Goal: Information Seeking & Learning: Learn about a topic

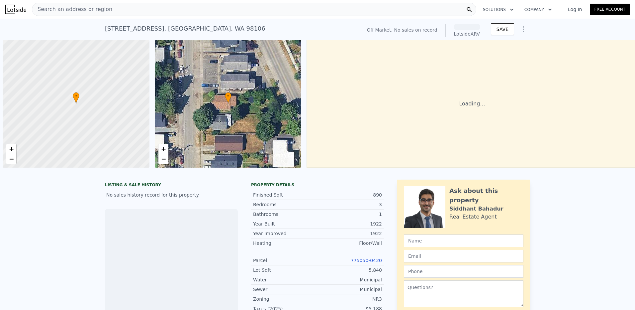
scroll to position [0, 3]
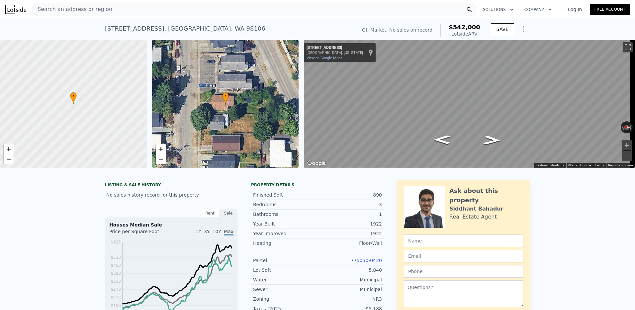
click at [224, 99] on span "•" at bounding box center [225, 96] width 7 height 6
click at [226, 98] on span "•" at bounding box center [225, 96] width 7 height 6
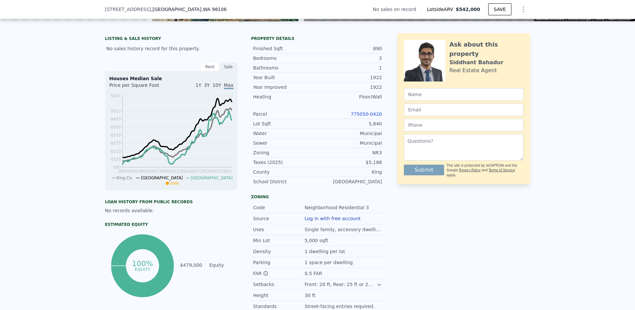
scroll to position [133, 0]
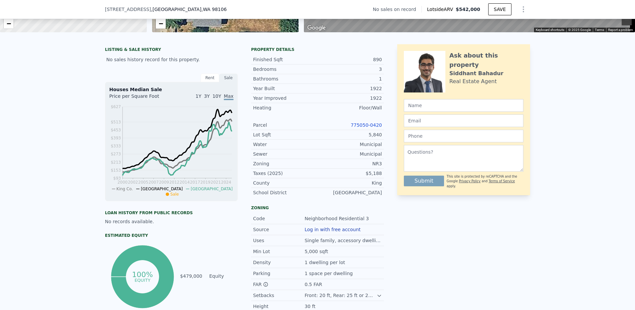
click at [371, 128] on link "775050-0420" at bounding box center [366, 124] width 31 height 5
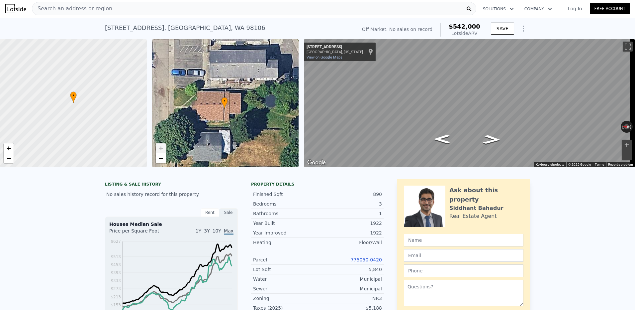
scroll to position [0, 0]
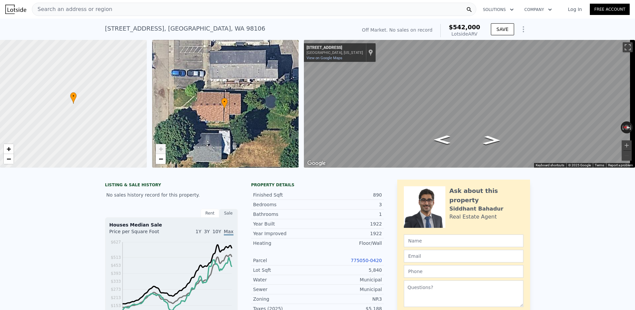
click at [111, 12] on div "Search an address or region" at bounding box center [254, 9] width 445 height 13
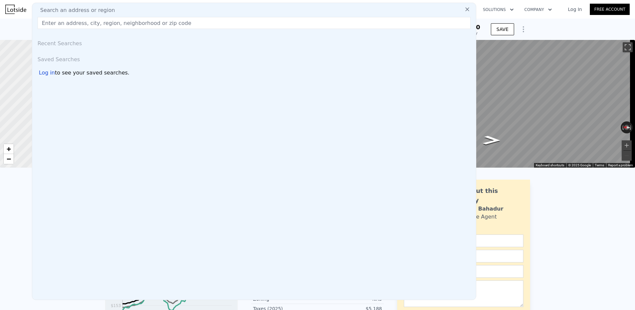
click at [110, 11] on div "Search an address or region" at bounding box center [254, 10] width 439 height 8
click at [124, 25] on input "text" at bounding box center [254, 23] width 433 height 12
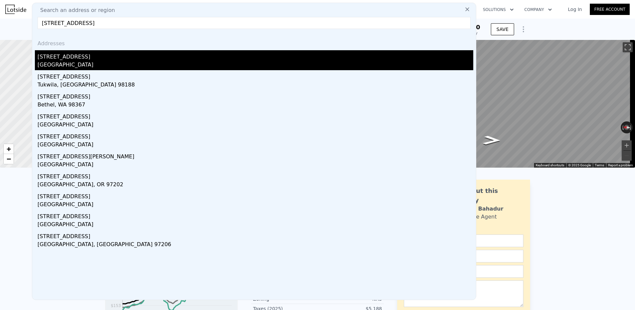
type input "[STREET_ADDRESS]"
click at [68, 58] on div "[STREET_ADDRESS]" at bounding box center [256, 55] width 436 height 11
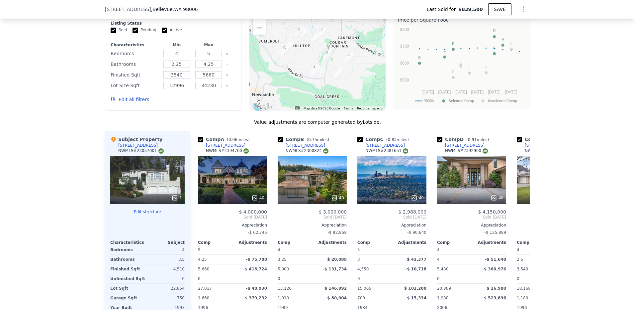
scroll to position [563, 0]
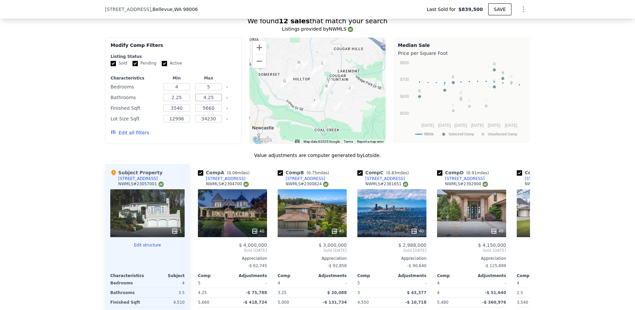
click at [211, 101] on input "4.25" at bounding box center [208, 97] width 26 height 7
type input "4"
drag, startPoint x: 208, startPoint y: 92, endPoint x: 197, endPoint y: 92, distance: 10.7
click at [197, 90] on input "5" at bounding box center [208, 86] width 26 height 7
type input "4"
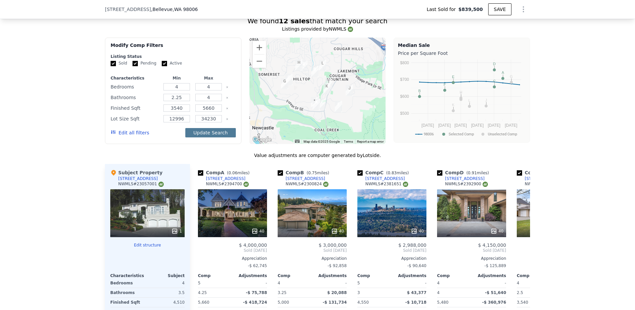
click at [207, 136] on button "Update Search" at bounding box center [210, 132] width 50 height 9
checkbox input "false"
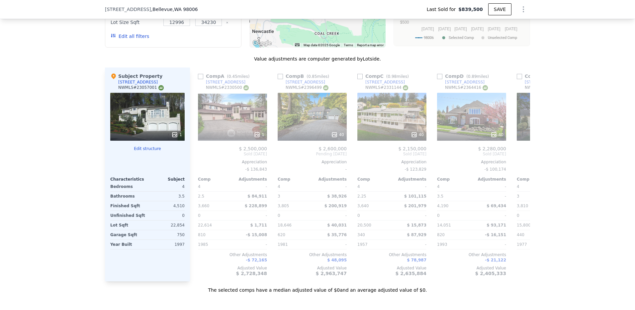
scroll to position [662, 0]
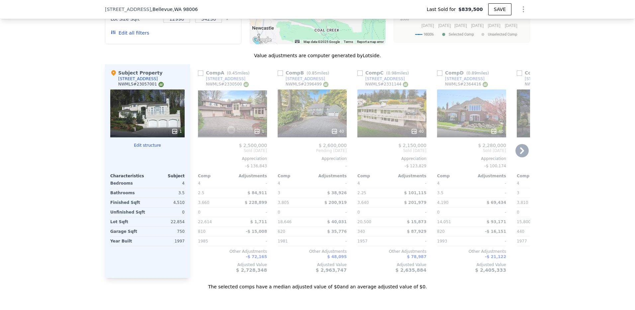
click at [520, 154] on icon at bounding box center [522, 150] width 4 height 7
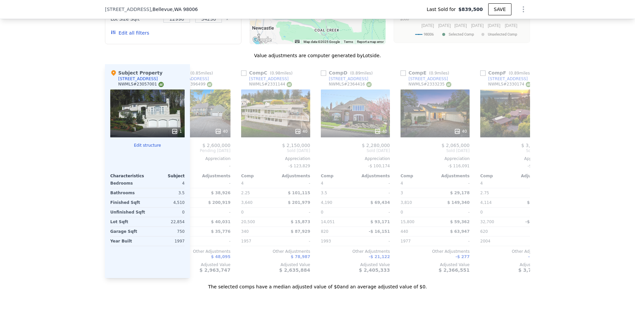
scroll to position [0, 160]
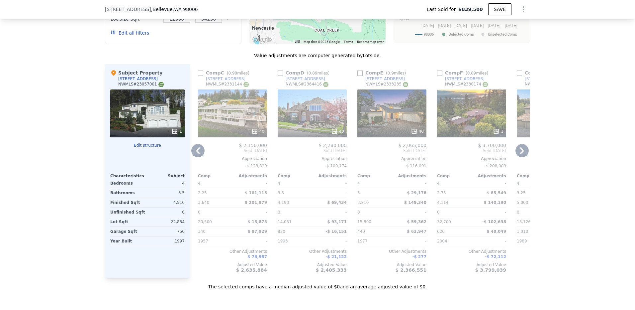
click at [520, 154] on icon at bounding box center [522, 150] width 4 height 7
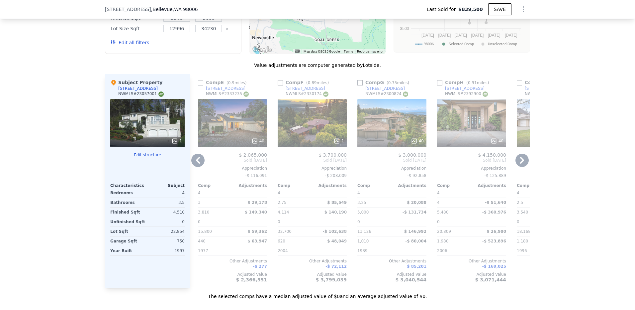
scroll to position [662, 0]
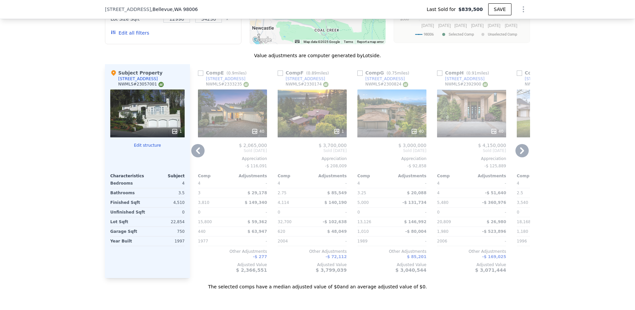
click at [404, 133] on div "40" at bounding box center [392, 131] width 63 height 7
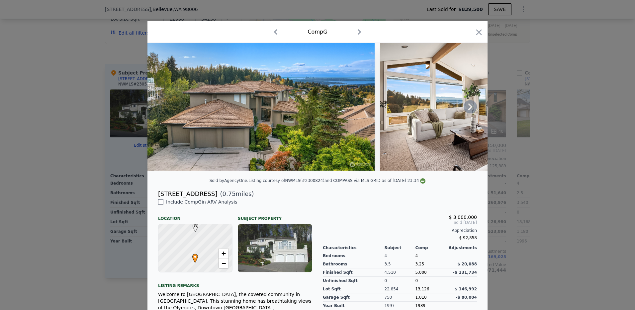
click at [472, 109] on icon at bounding box center [470, 106] width 13 height 13
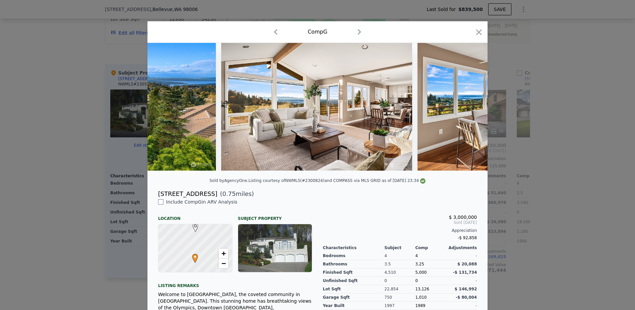
scroll to position [0, 160]
click at [472, 109] on icon at bounding box center [470, 106] width 13 height 13
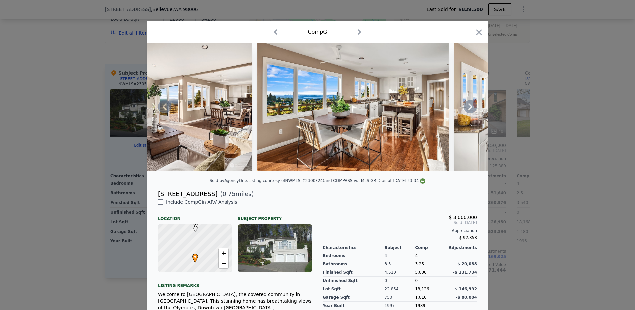
click at [472, 109] on icon at bounding box center [470, 106] width 13 height 13
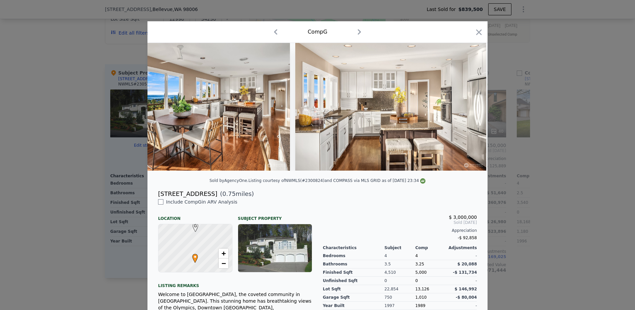
scroll to position [0, 479]
click at [477, 32] on icon "button" at bounding box center [480, 32] width 6 height 6
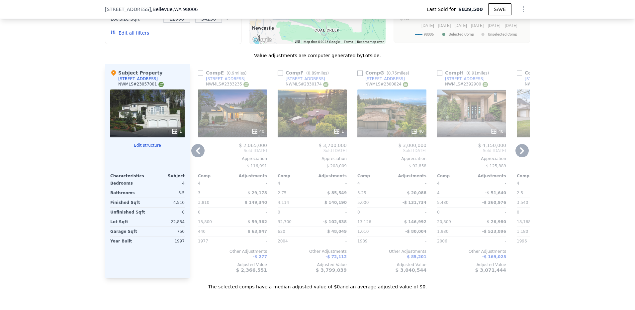
click at [469, 134] on div "40" at bounding box center [471, 131] width 63 height 7
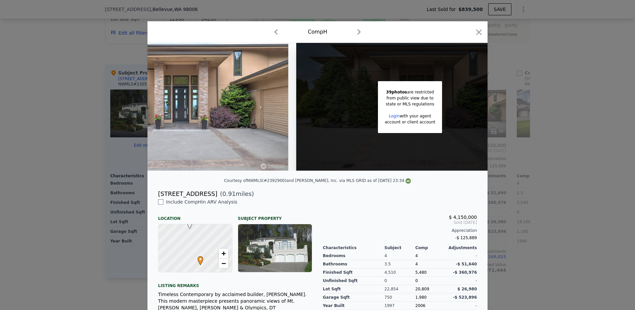
scroll to position [0, 90]
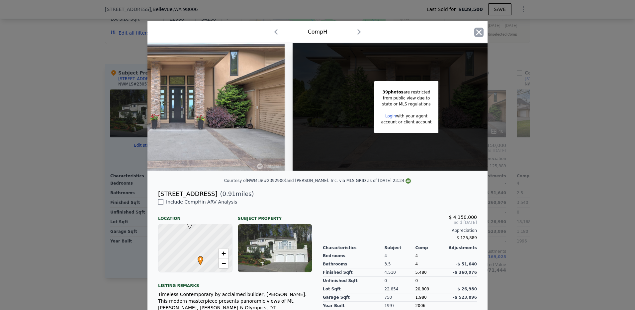
click at [475, 33] on icon "button" at bounding box center [479, 32] width 9 height 9
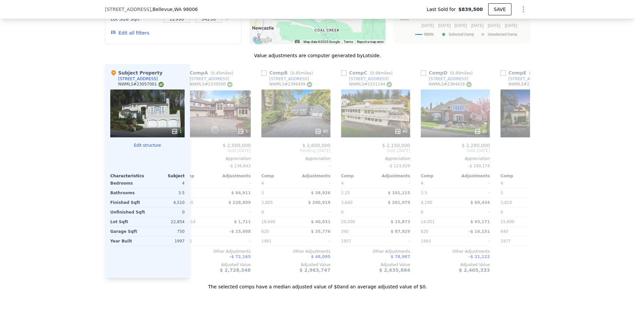
scroll to position [0, 9]
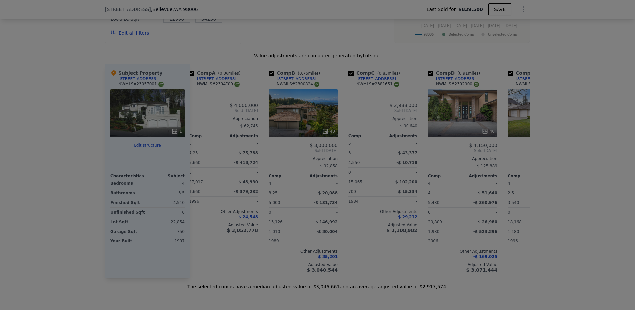
type input "5"
type input "4.25"
type input "$ 2,956,000"
type input "$ 1,772,067"
checkbox input "true"
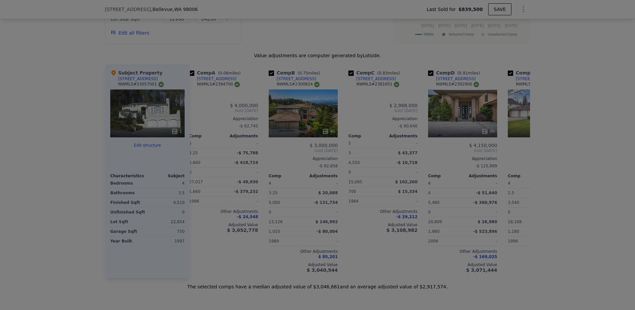
checkbox input "true"
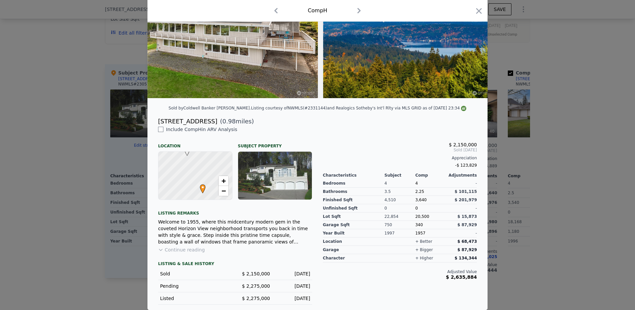
scroll to position [77, 0]
click at [478, 10] on icon "button" at bounding box center [480, 11] width 6 height 6
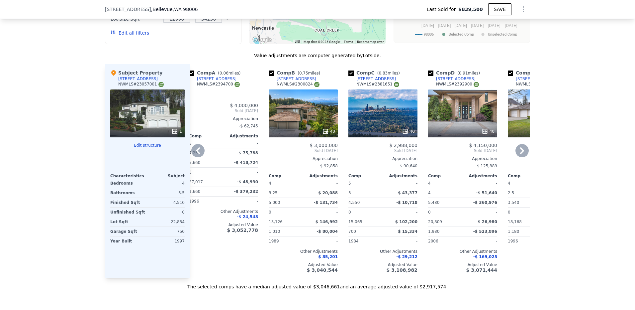
click at [446, 113] on div "40" at bounding box center [462, 113] width 69 height 48
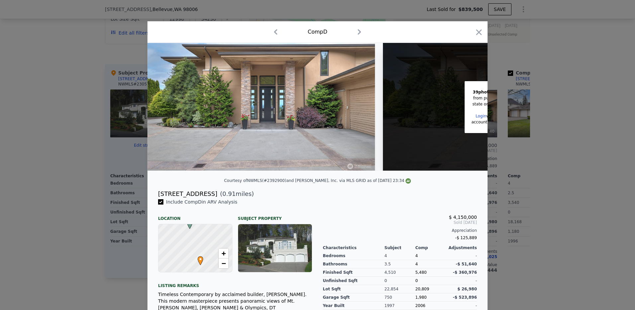
click at [478, 29] on icon "button" at bounding box center [479, 32] width 9 height 9
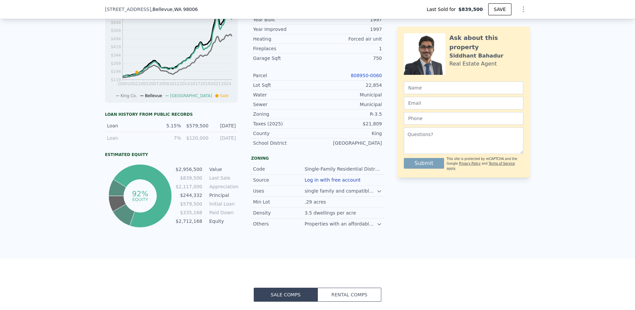
scroll to position [197, 0]
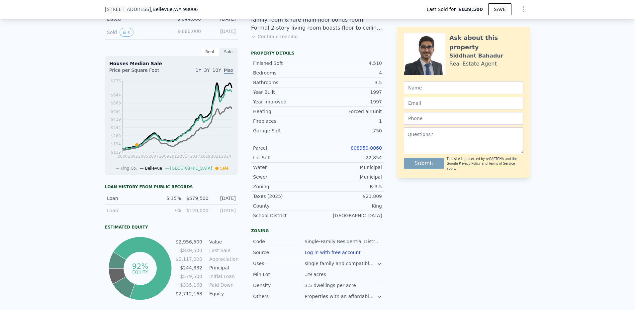
click at [362, 151] on link "808950-0060" at bounding box center [366, 147] width 31 height 5
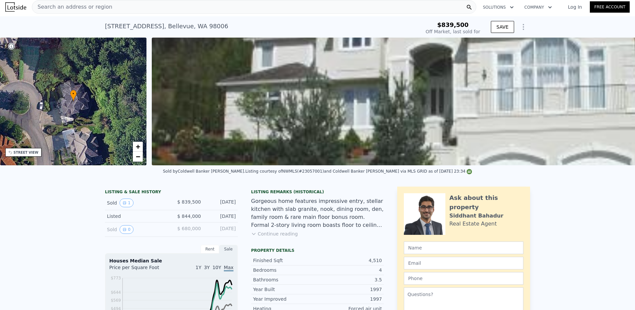
scroll to position [0, 0]
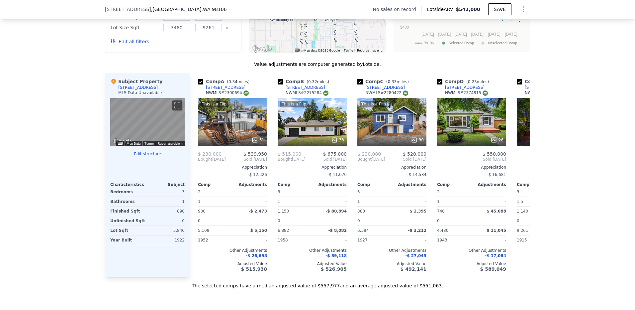
scroll to position [629, 0]
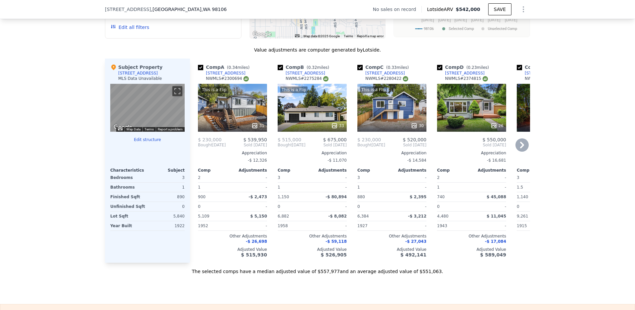
click at [316, 129] on div "33" at bounding box center [312, 125] width 63 height 7
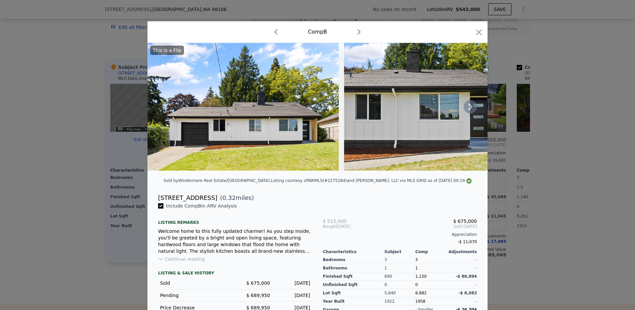
click at [467, 108] on icon at bounding box center [470, 106] width 13 height 13
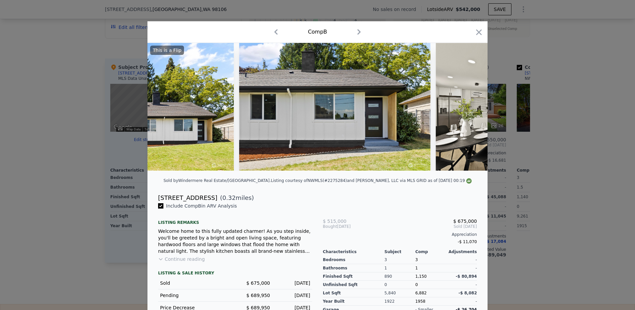
scroll to position [0, 160]
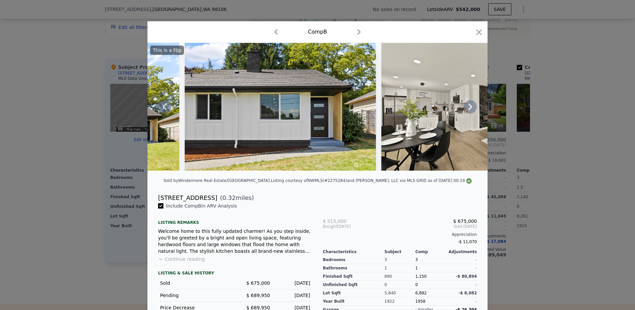
click at [467, 108] on icon at bounding box center [470, 106] width 13 height 13
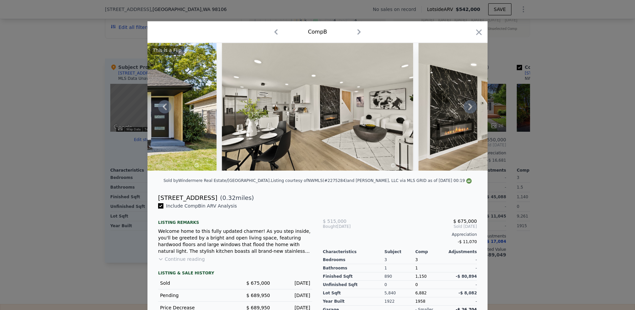
click at [467, 108] on icon at bounding box center [470, 106] width 13 height 13
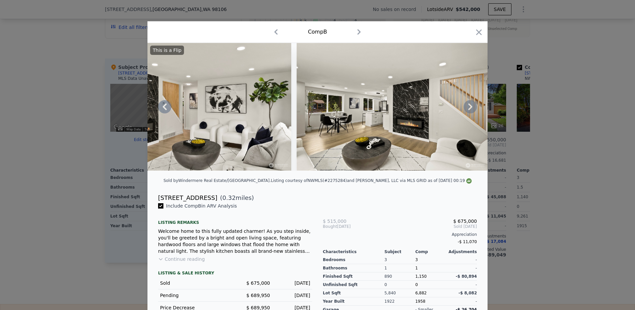
click at [467, 108] on icon at bounding box center [470, 106] width 13 height 13
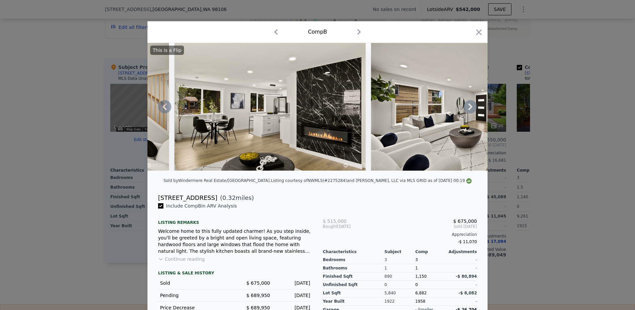
click at [467, 108] on icon at bounding box center [470, 106] width 13 height 13
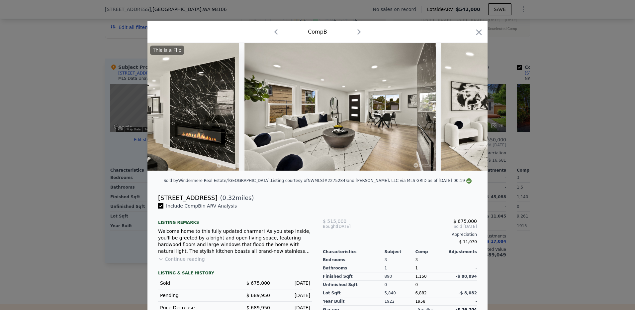
scroll to position [0, 1117]
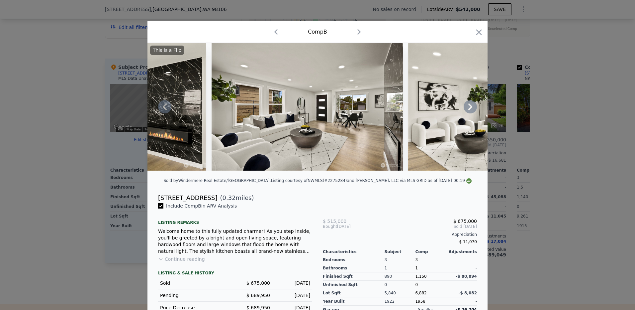
click at [467, 108] on div "This is a Flip" at bounding box center [318, 107] width 340 height 128
click at [467, 108] on icon at bounding box center [470, 106] width 13 height 13
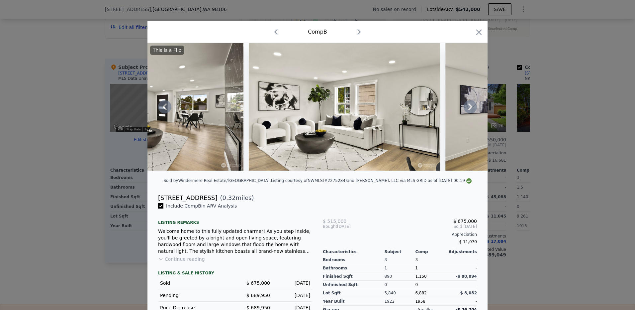
click at [467, 108] on icon at bounding box center [470, 106] width 13 height 13
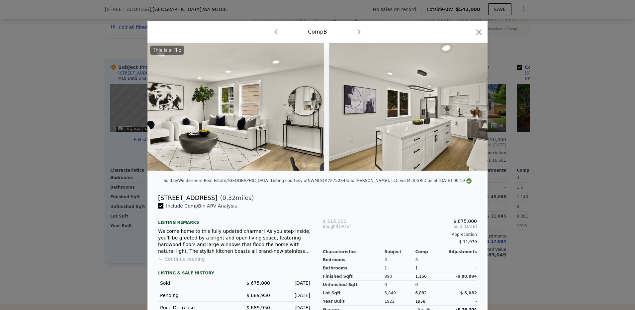
scroll to position [0, 1436]
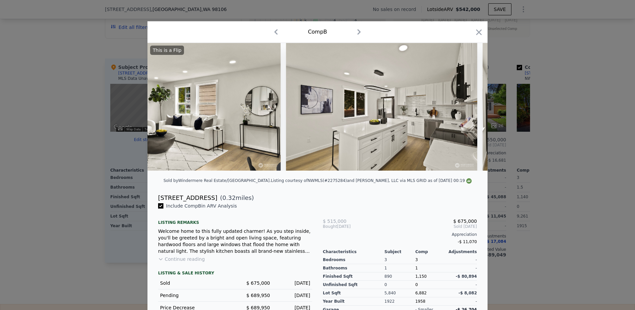
click at [467, 108] on img at bounding box center [381, 107] width 191 height 128
click at [467, 108] on icon at bounding box center [470, 106] width 13 height 13
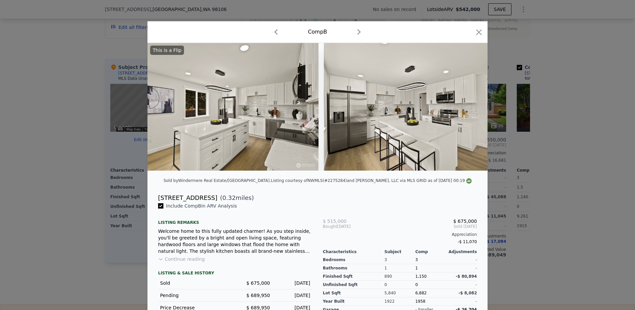
scroll to position [0, 1595]
click at [467, 108] on img at bounding box center [418, 107] width 191 height 128
click at [469, 108] on icon at bounding box center [470, 106] width 13 height 13
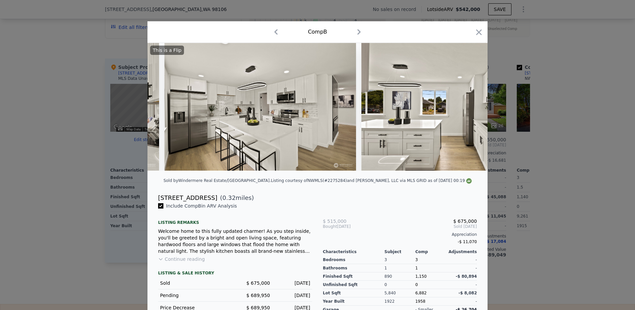
scroll to position [0, 1755]
click at [467, 108] on img at bounding box center [456, 107] width 191 height 128
click at [467, 108] on icon at bounding box center [470, 106] width 13 height 13
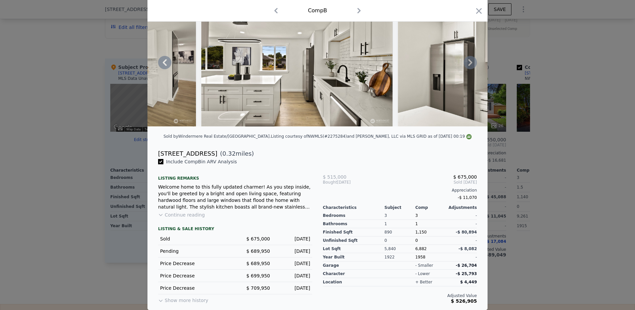
scroll to position [49, 0]
click at [468, 62] on icon at bounding box center [470, 62] width 13 height 13
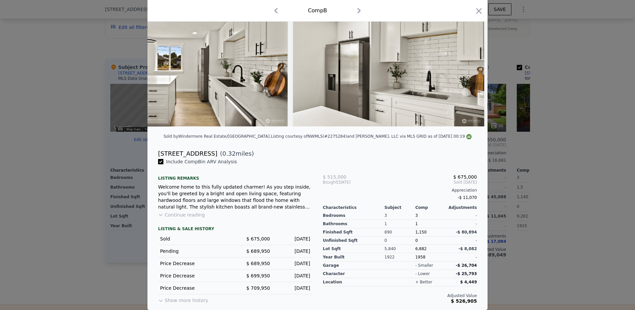
scroll to position [0, 2074]
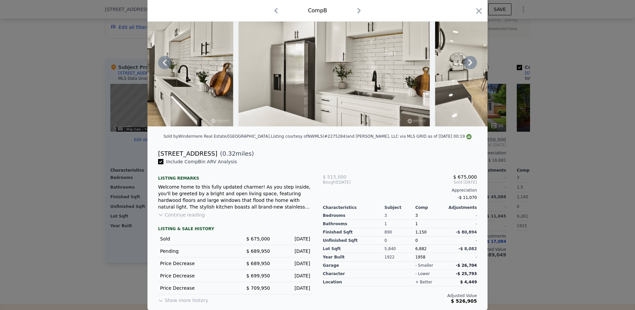
click at [469, 61] on icon at bounding box center [471, 62] width 4 height 7
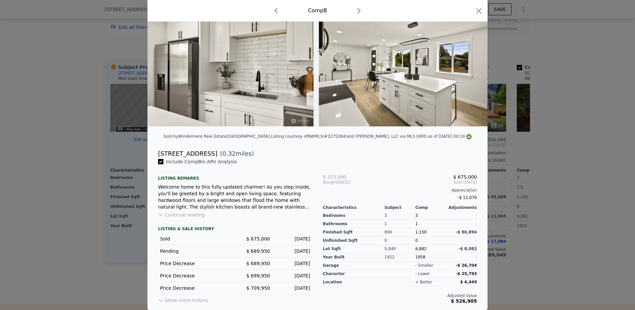
scroll to position [0, 2234]
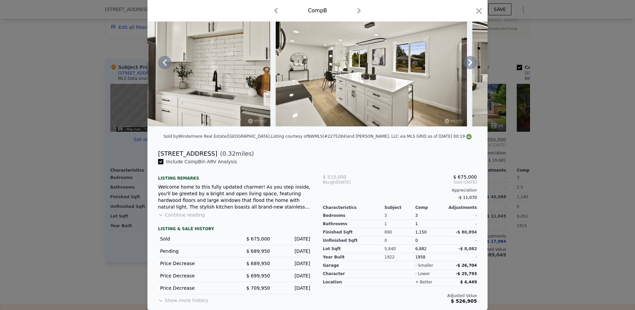
click at [469, 61] on icon at bounding box center [471, 62] width 4 height 7
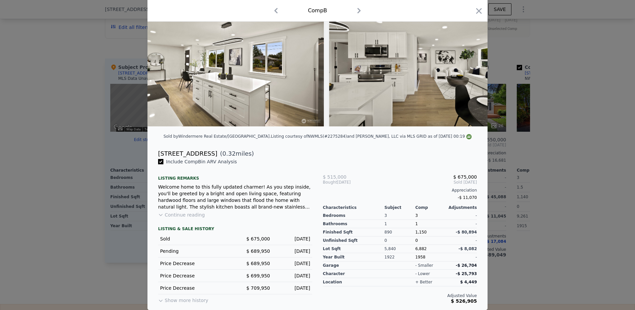
scroll to position [0, 2393]
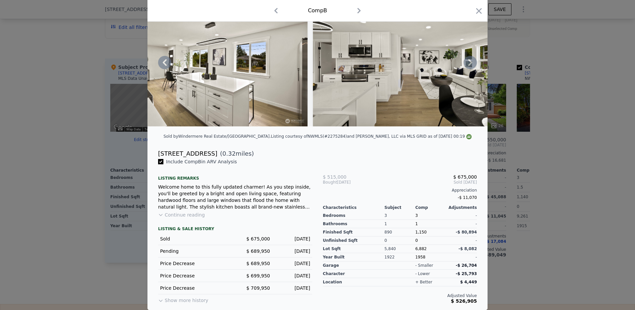
click at [469, 61] on div "This is a Flip" at bounding box center [318, 63] width 340 height 128
click at [470, 60] on icon at bounding box center [470, 62] width 13 height 13
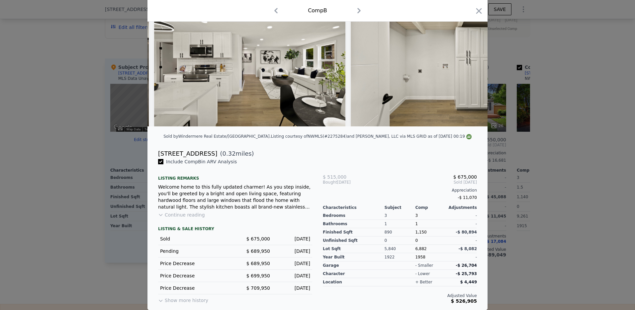
scroll to position [0, 2553]
click at [470, 60] on img at bounding box center [445, 63] width 191 height 128
click at [469, 60] on icon at bounding box center [471, 62] width 4 height 7
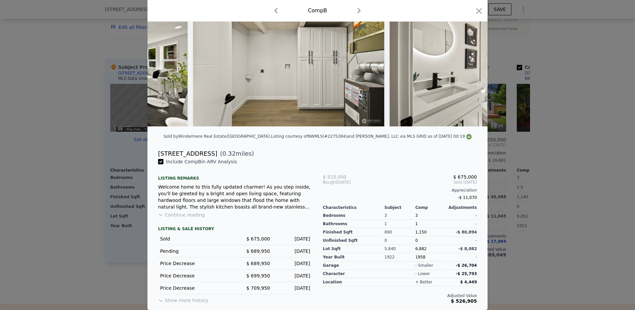
scroll to position [0, 2712]
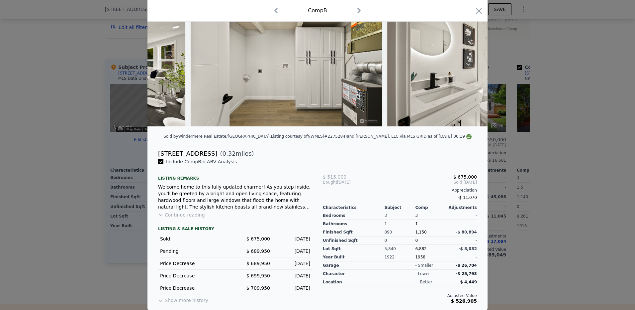
click at [469, 60] on div "This is a Flip" at bounding box center [318, 63] width 340 height 128
click at [469, 60] on icon at bounding box center [471, 62] width 4 height 7
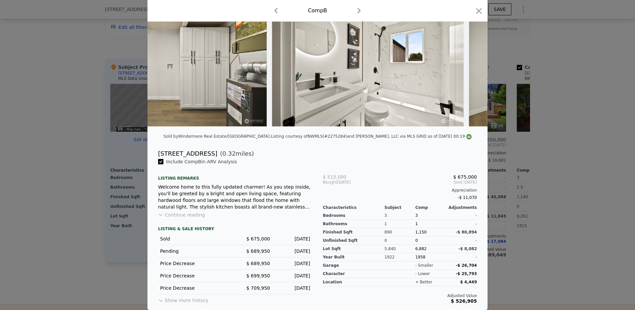
scroll to position [0, 2872]
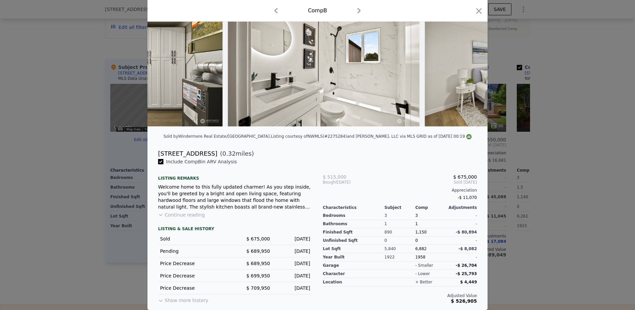
click at [469, 60] on div "This is a Flip" at bounding box center [318, 63] width 340 height 128
click at [469, 60] on icon at bounding box center [471, 62] width 4 height 7
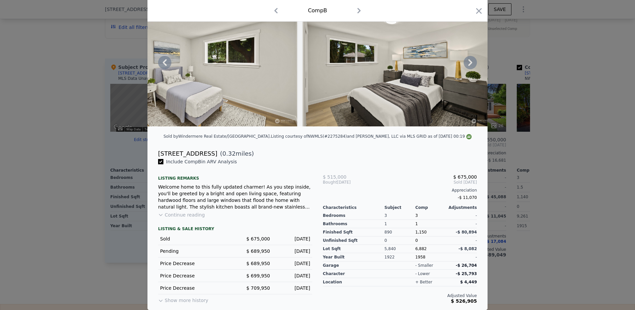
click at [469, 60] on icon at bounding box center [471, 62] width 4 height 7
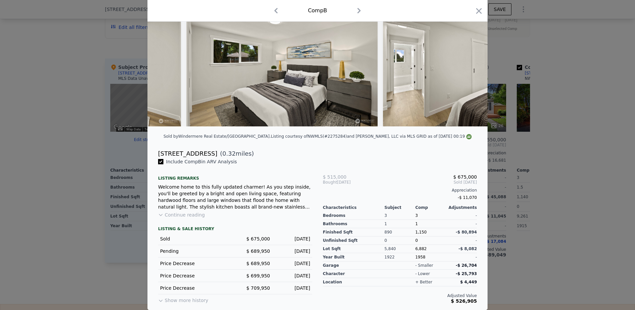
scroll to position [0, 3350]
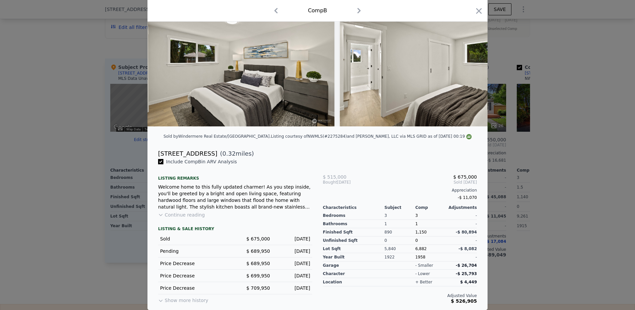
click at [469, 60] on div "This is a Flip" at bounding box center [318, 63] width 340 height 128
click at [469, 60] on icon at bounding box center [471, 62] width 4 height 7
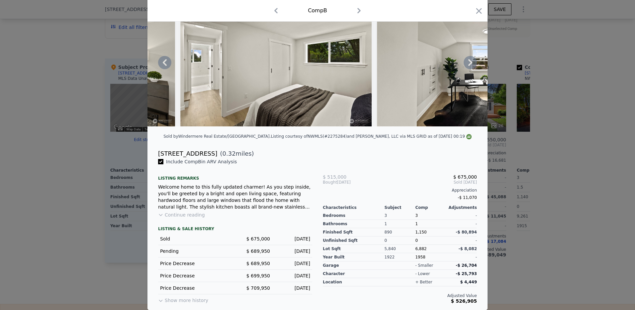
click at [469, 60] on icon at bounding box center [471, 62] width 4 height 7
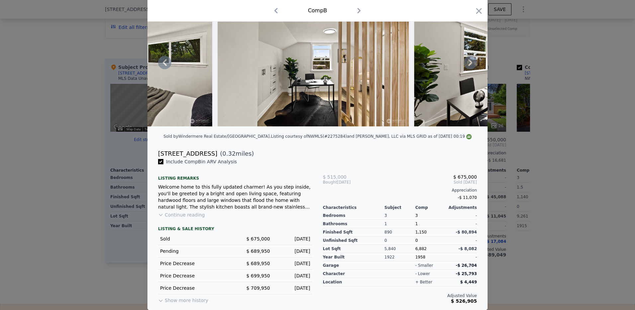
click at [469, 60] on icon at bounding box center [471, 62] width 4 height 7
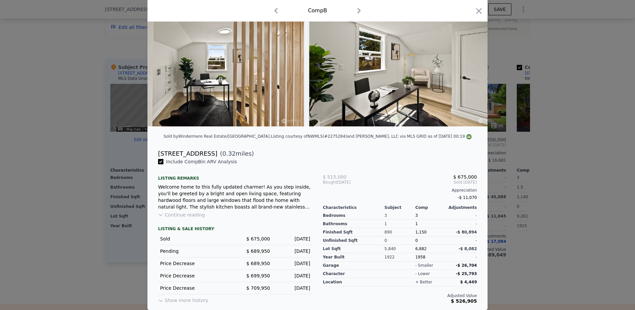
scroll to position [0, 3829]
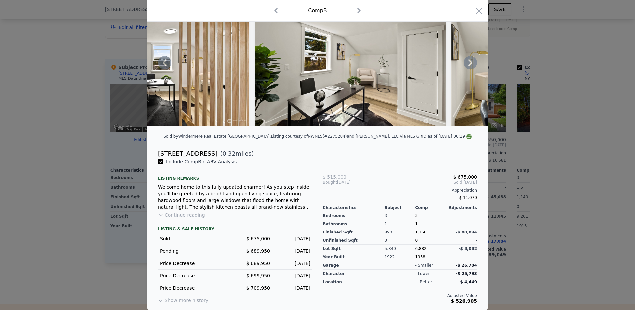
click at [469, 60] on icon at bounding box center [471, 62] width 4 height 7
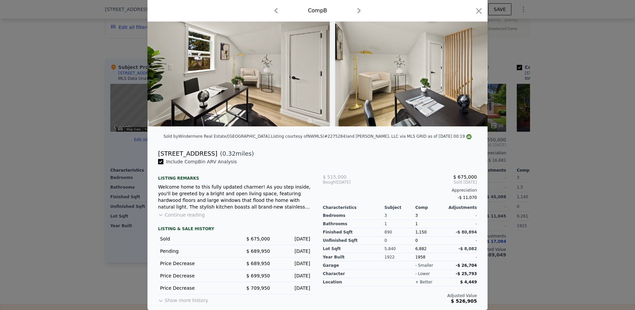
scroll to position [0, 3988]
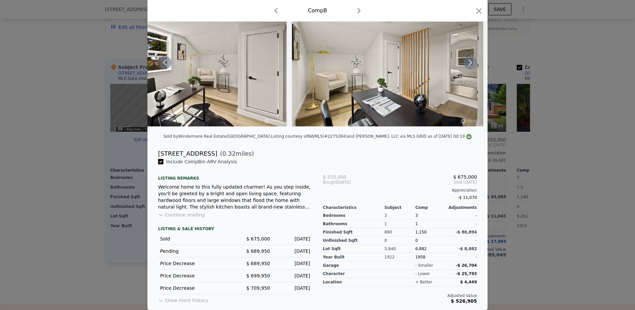
click at [469, 60] on icon at bounding box center [471, 62] width 4 height 7
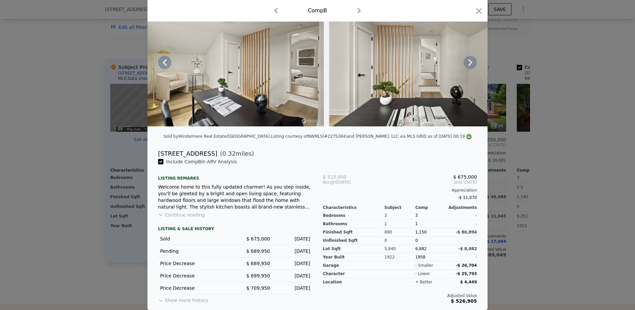
click at [469, 60] on icon at bounding box center [471, 62] width 4 height 7
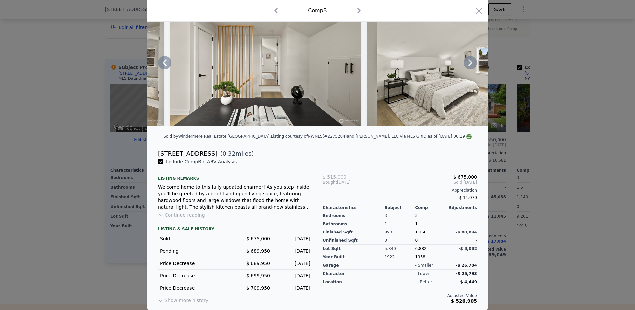
click at [469, 60] on icon at bounding box center [471, 62] width 4 height 7
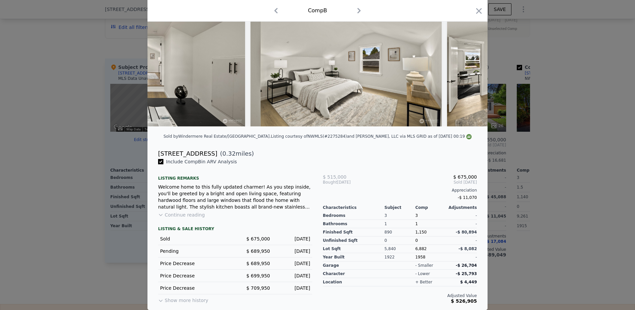
scroll to position [0, 4467]
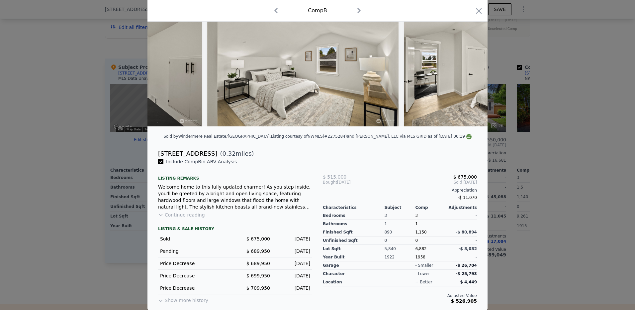
click at [469, 60] on div "This is a Flip" at bounding box center [318, 63] width 340 height 128
click at [469, 60] on icon at bounding box center [471, 62] width 4 height 7
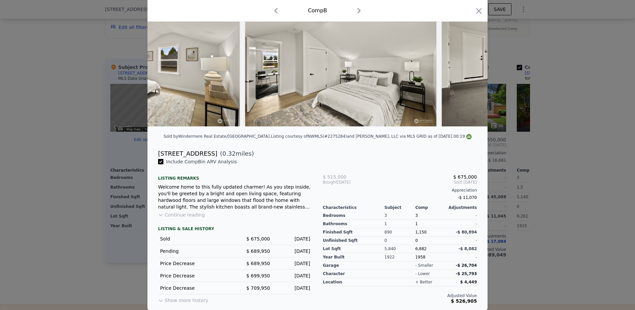
scroll to position [0, 4627]
click at [470, 60] on icon at bounding box center [471, 62] width 4 height 7
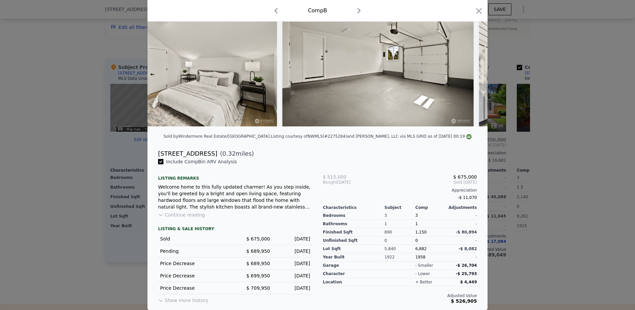
scroll to position [0, 4786]
click at [470, 60] on icon at bounding box center [471, 62] width 4 height 7
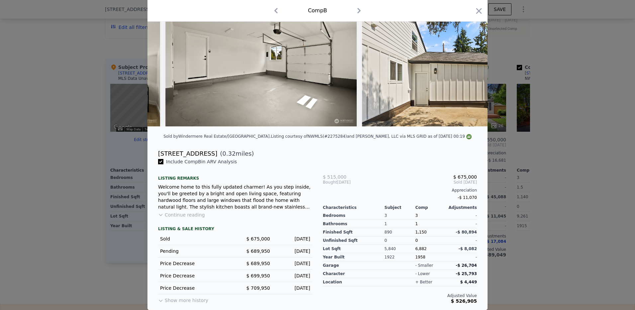
scroll to position [0, 4946]
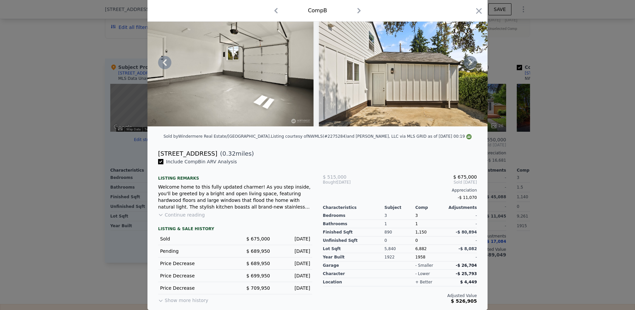
click at [470, 60] on icon at bounding box center [471, 62] width 4 height 7
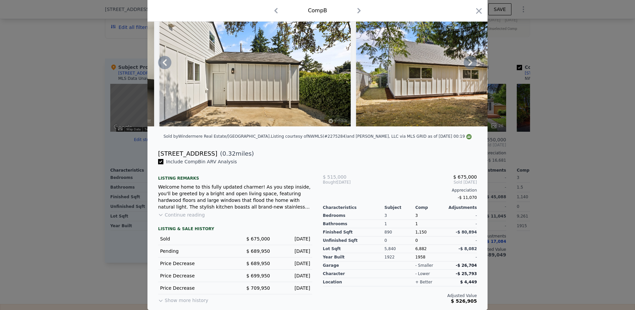
click at [470, 60] on icon at bounding box center [471, 62] width 4 height 7
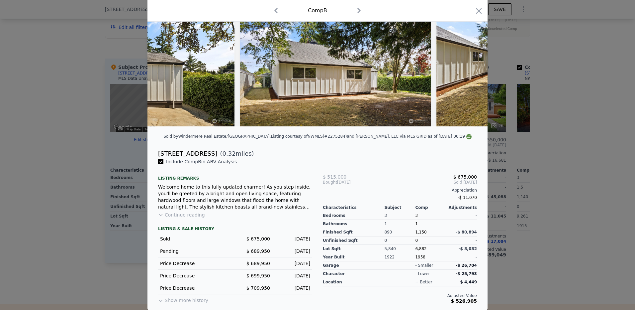
scroll to position [0, 5265]
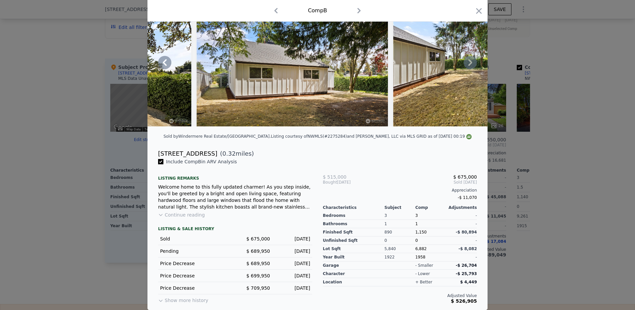
click at [470, 60] on icon at bounding box center [471, 62] width 4 height 7
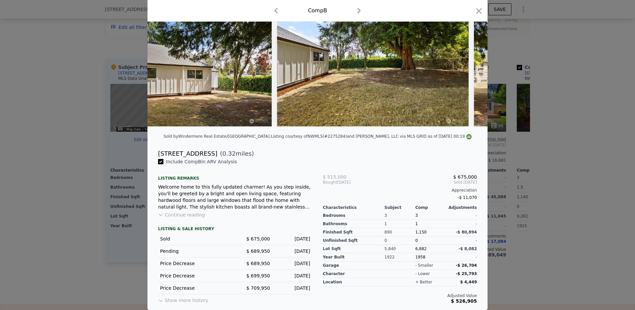
scroll to position [0, 5424]
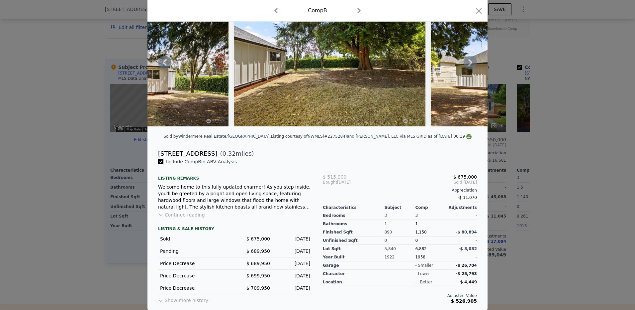
click at [470, 60] on icon at bounding box center [471, 62] width 4 height 7
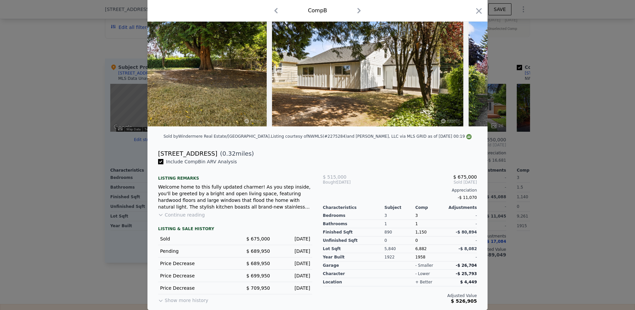
scroll to position [0, 5584]
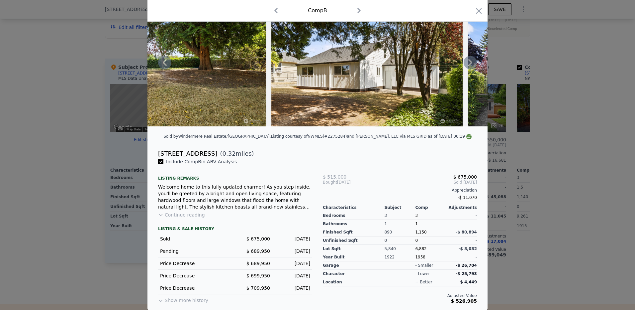
click at [470, 60] on icon at bounding box center [471, 62] width 4 height 7
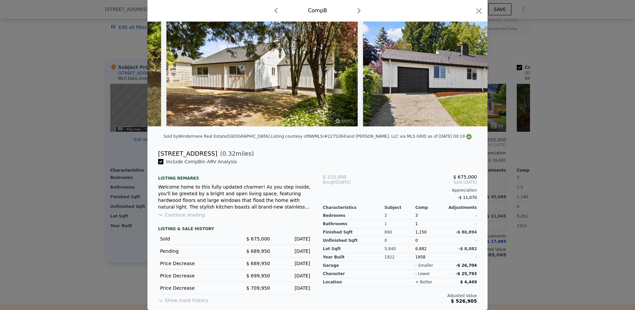
scroll to position [0, 5743]
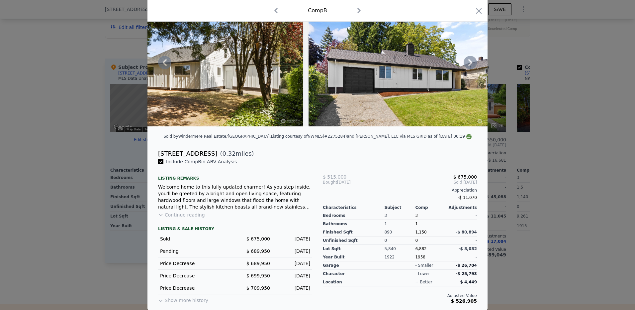
click at [470, 60] on icon at bounding box center [471, 62] width 4 height 7
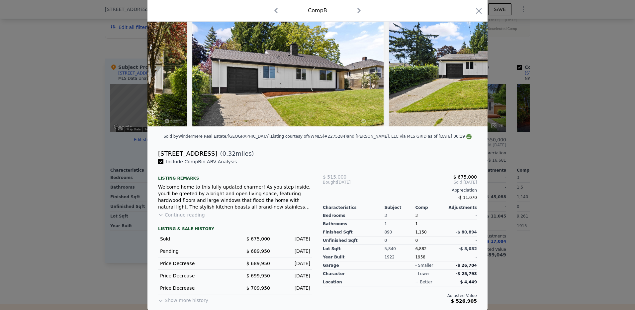
scroll to position [0, 5903]
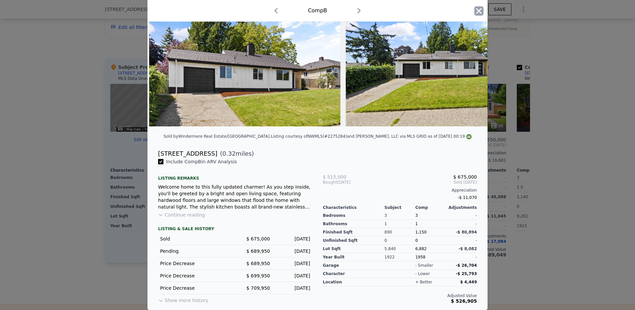
click at [479, 11] on icon "button" at bounding box center [479, 10] width 9 height 9
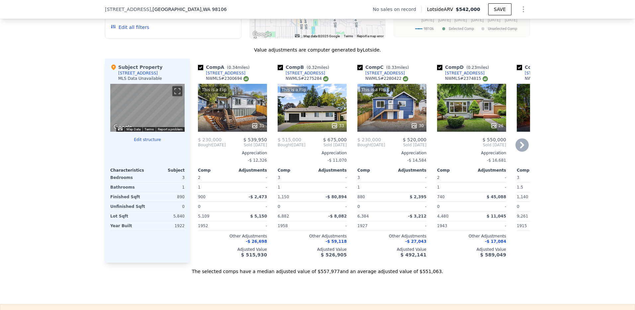
click at [243, 114] on div "This is a Flip 31" at bounding box center [232, 108] width 69 height 48
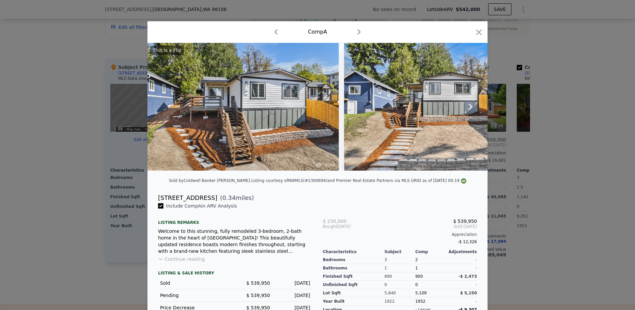
click at [468, 110] on icon at bounding box center [470, 106] width 13 height 13
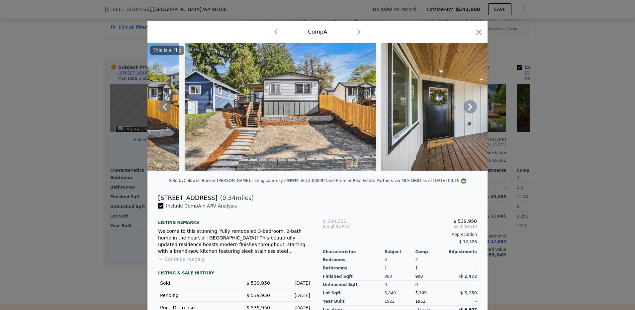
click at [468, 110] on icon at bounding box center [470, 106] width 13 height 13
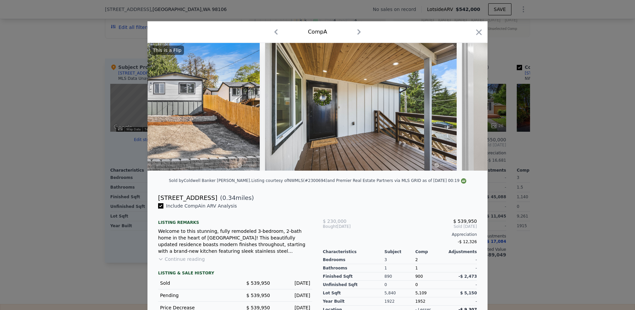
scroll to position [0, 319]
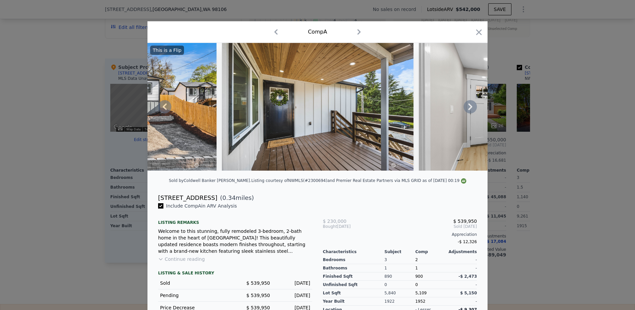
click at [468, 110] on div "This is a Flip" at bounding box center [318, 107] width 340 height 128
click at [468, 108] on icon at bounding box center [470, 106] width 13 height 13
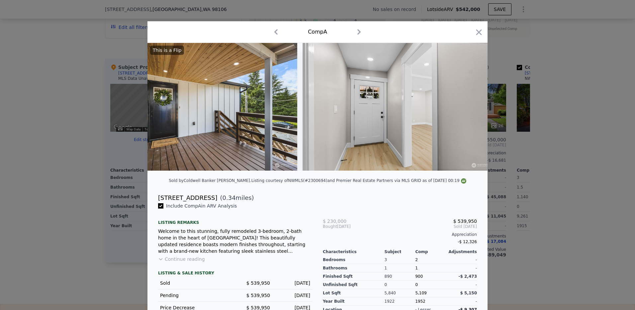
scroll to position [0, 479]
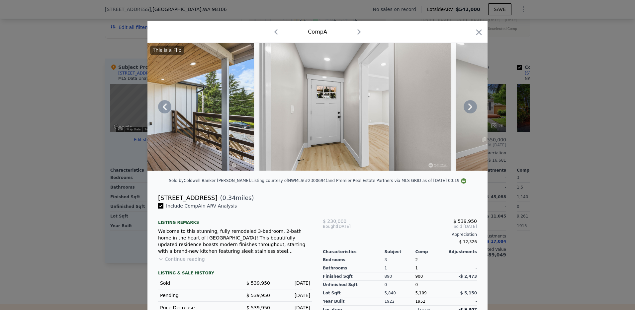
click at [468, 108] on icon at bounding box center [470, 106] width 13 height 13
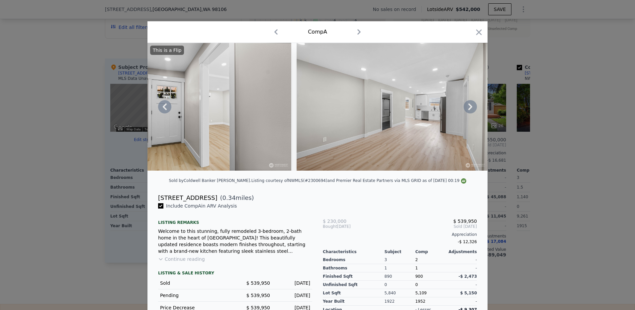
click at [468, 108] on icon at bounding box center [470, 106] width 13 height 13
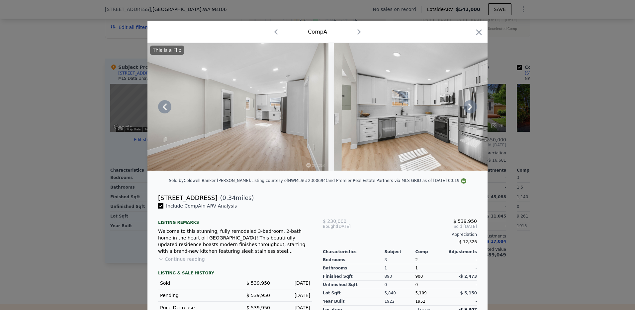
click at [468, 108] on icon at bounding box center [470, 106] width 13 height 13
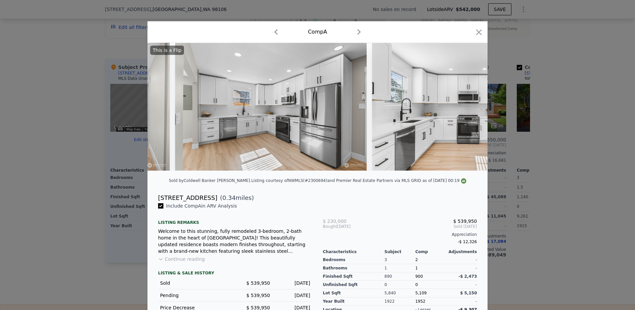
scroll to position [0, 957]
click at [468, 108] on icon at bounding box center [470, 106] width 13 height 13
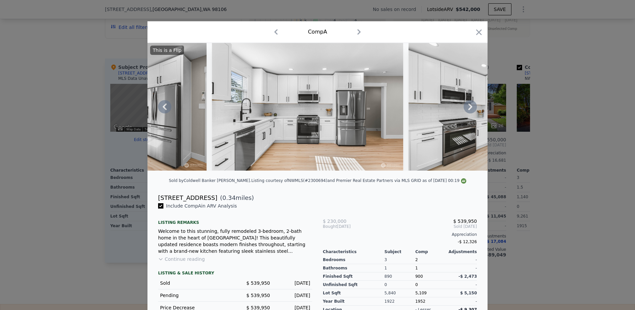
click at [468, 108] on icon at bounding box center [470, 106] width 13 height 13
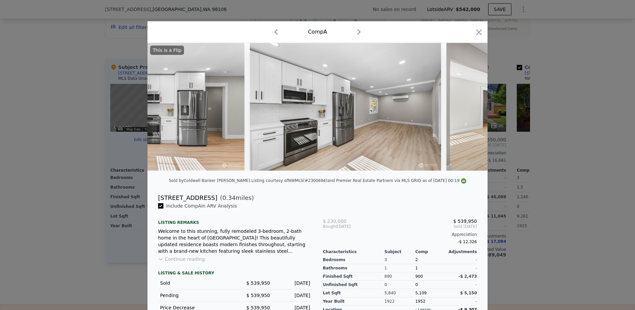
scroll to position [0, 1276]
click at [468, 108] on div "This is a Flip" at bounding box center [318, 107] width 340 height 128
click at [468, 108] on icon at bounding box center [470, 106] width 13 height 13
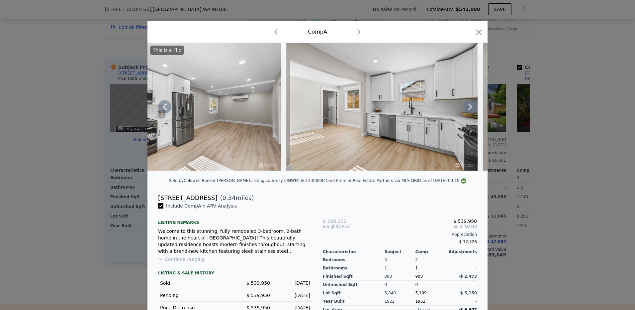
click at [468, 108] on icon at bounding box center [470, 106] width 13 height 13
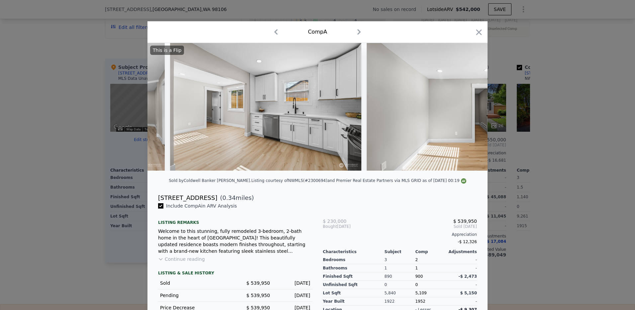
scroll to position [0, 1595]
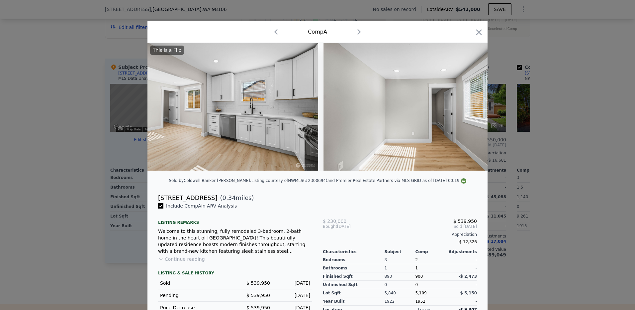
click at [468, 108] on img at bounding box center [419, 107] width 191 height 128
click at [468, 108] on icon at bounding box center [470, 106] width 13 height 13
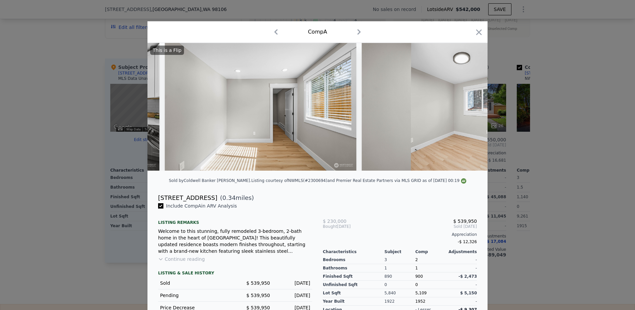
scroll to position [0, 1755]
click at [468, 108] on div "This is a Flip" at bounding box center [318, 107] width 340 height 128
click at [468, 108] on icon at bounding box center [470, 106] width 13 height 13
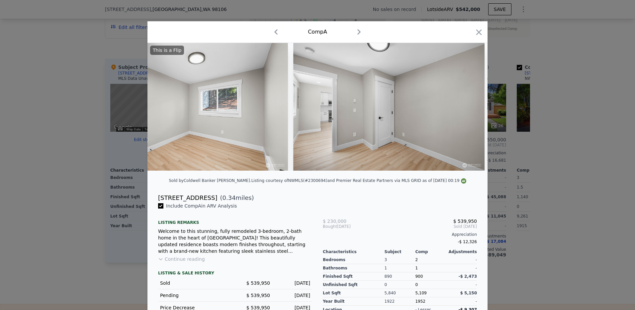
scroll to position [0, 2074]
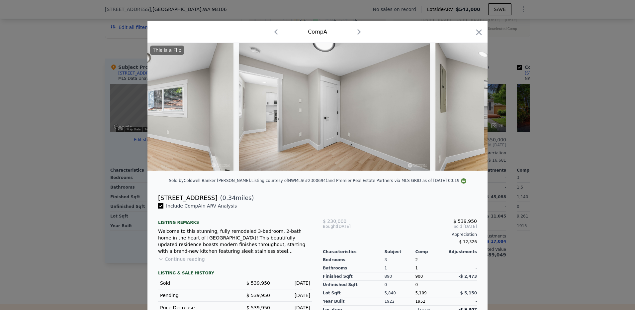
click at [468, 108] on img at bounding box center [531, 107] width 191 height 128
click at [468, 108] on icon at bounding box center [470, 106] width 13 height 13
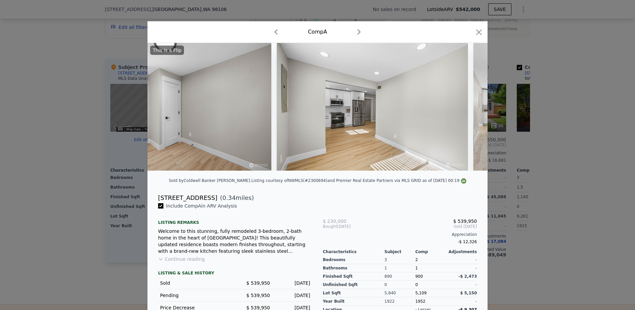
scroll to position [0, 2234]
click at [468, 108] on icon at bounding box center [470, 106] width 13 height 13
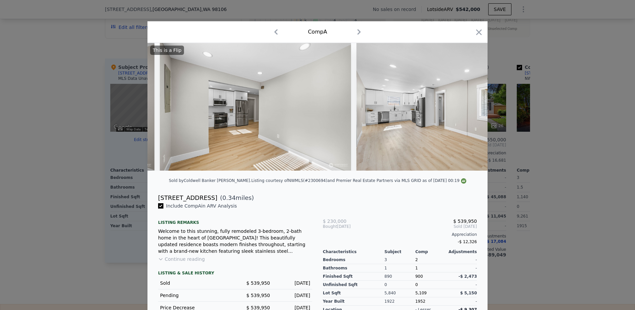
scroll to position [0, 2393]
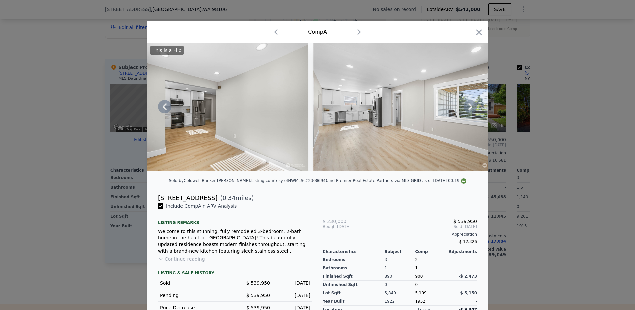
click at [468, 108] on icon at bounding box center [470, 106] width 13 height 13
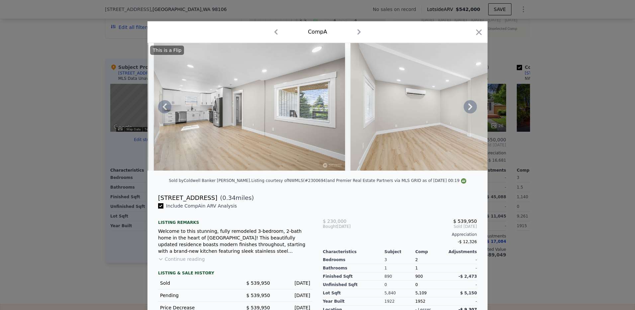
click at [468, 108] on icon at bounding box center [470, 106] width 13 height 13
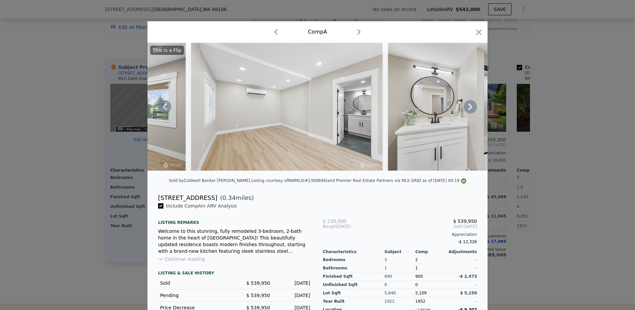
click at [468, 108] on icon at bounding box center [470, 106] width 13 height 13
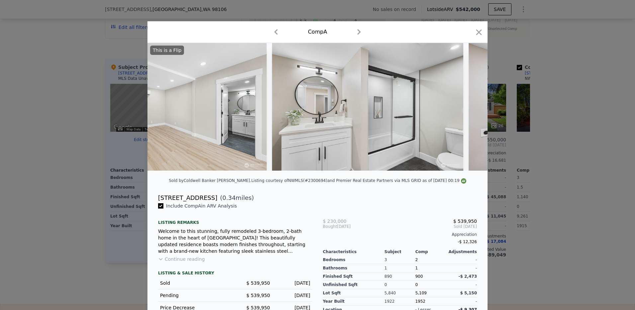
scroll to position [0, 2872]
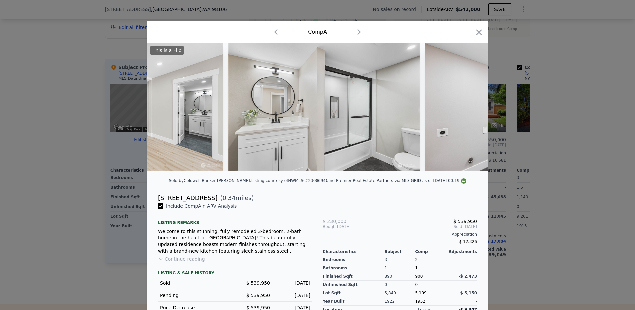
click at [468, 108] on div "This is a Flip" at bounding box center [318, 107] width 340 height 128
click at [468, 108] on icon at bounding box center [470, 106] width 13 height 13
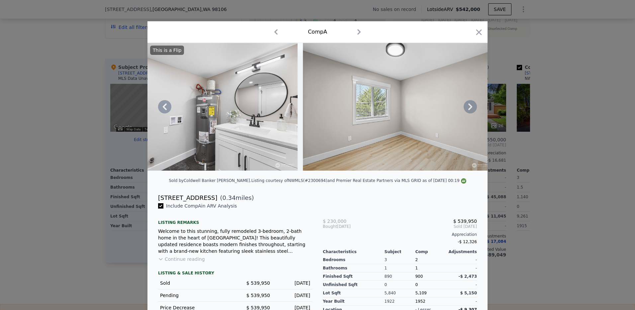
click at [468, 108] on icon at bounding box center [470, 106] width 13 height 13
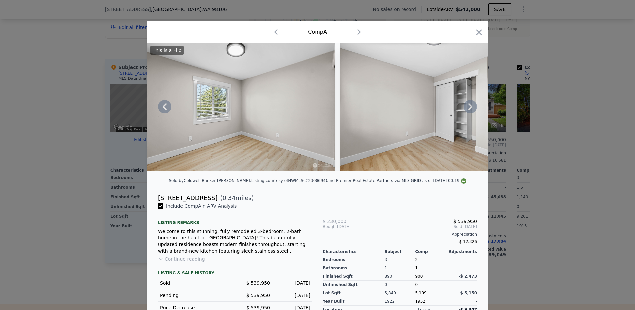
click at [468, 108] on icon at bounding box center [470, 106] width 13 height 13
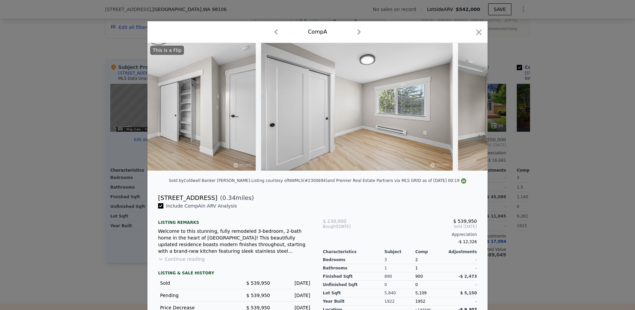
scroll to position [0, 3669]
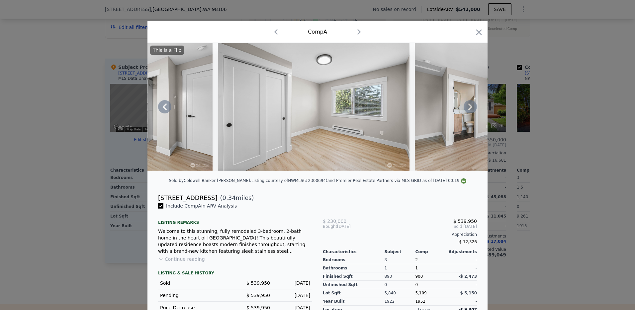
click at [468, 108] on icon at bounding box center [470, 106] width 13 height 13
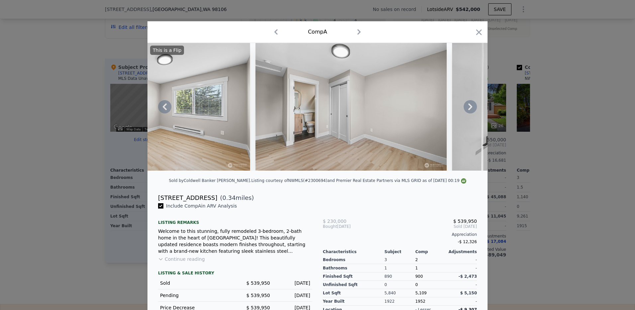
click at [468, 108] on icon at bounding box center [470, 106] width 13 height 13
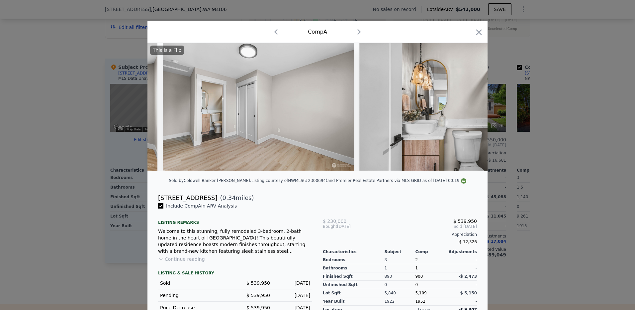
scroll to position [0, 3988]
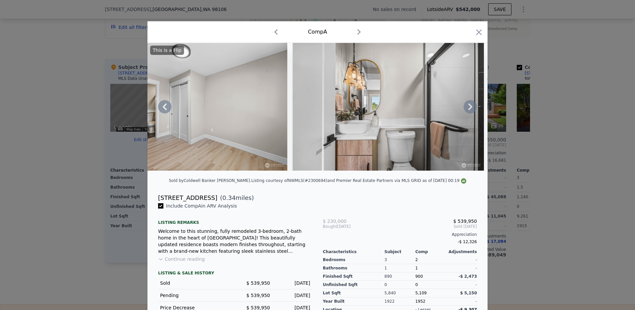
click at [468, 108] on icon at bounding box center [470, 106] width 13 height 13
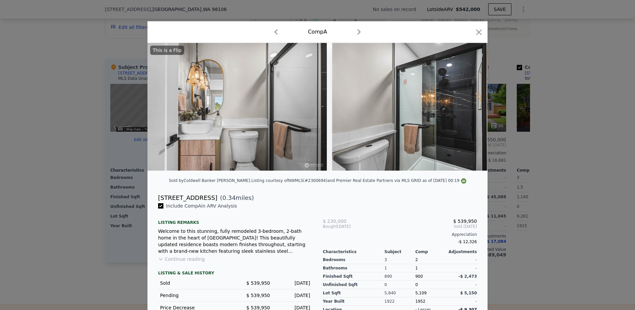
scroll to position [0, 4148]
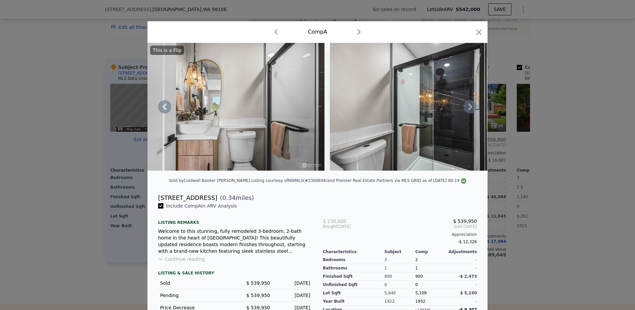
click at [468, 108] on icon at bounding box center [470, 106] width 13 height 13
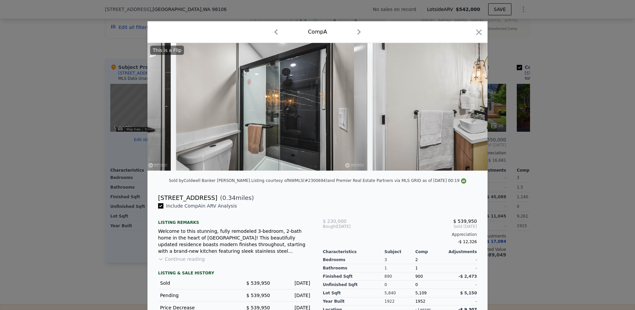
scroll to position [0, 4308]
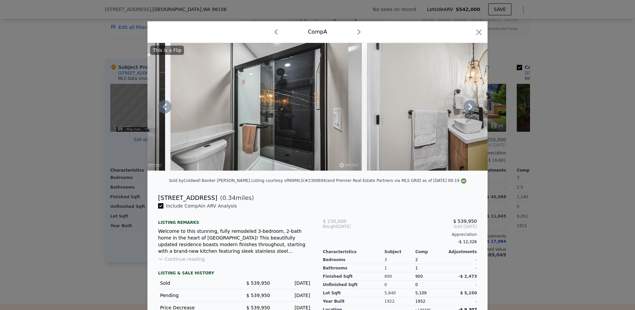
click at [468, 108] on icon at bounding box center [470, 106] width 13 height 13
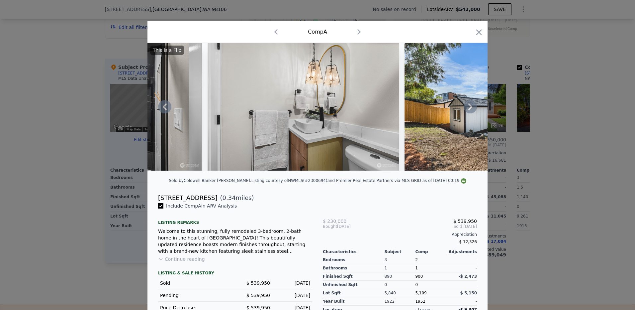
click at [468, 108] on icon at bounding box center [470, 106] width 13 height 13
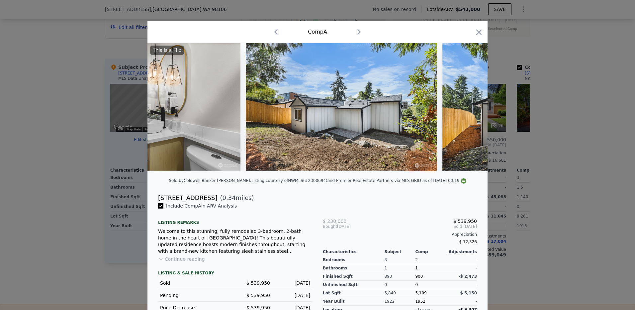
scroll to position [0, 4627]
click at [468, 108] on icon at bounding box center [470, 106] width 13 height 13
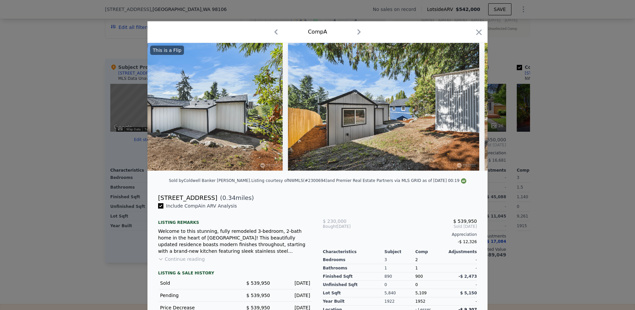
scroll to position [0, 4786]
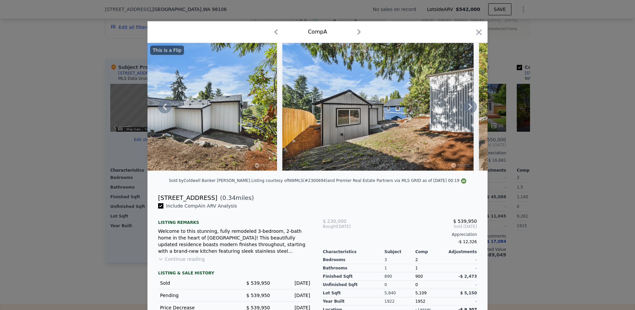
click at [468, 108] on icon at bounding box center [470, 106] width 13 height 13
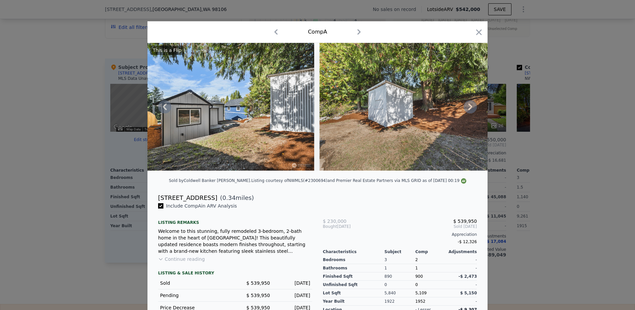
click at [468, 108] on icon at bounding box center [470, 106] width 13 height 13
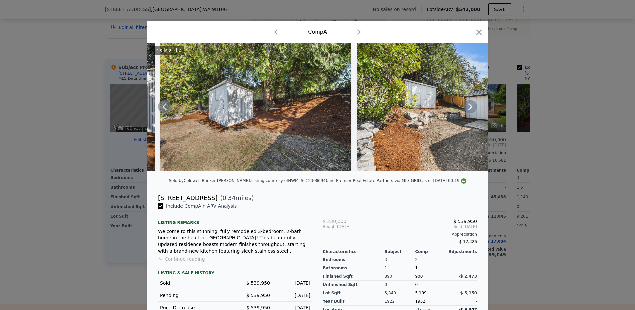
click at [468, 108] on icon at bounding box center [470, 106] width 13 height 13
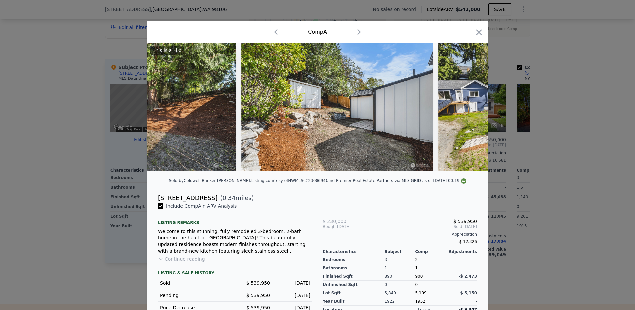
scroll to position [0, 5265]
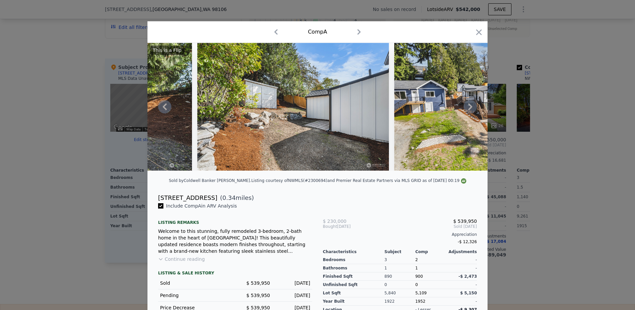
click at [468, 108] on icon at bounding box center [470, 106] width 13 height 13
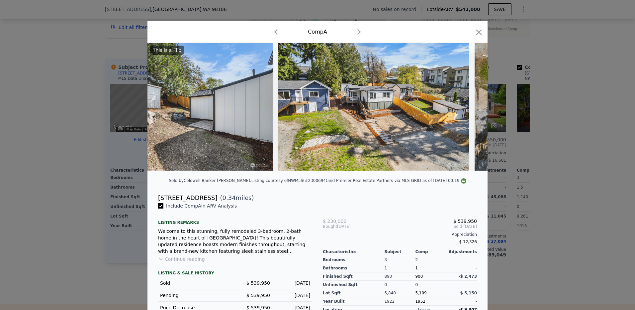
scroll to position [0, 5424]
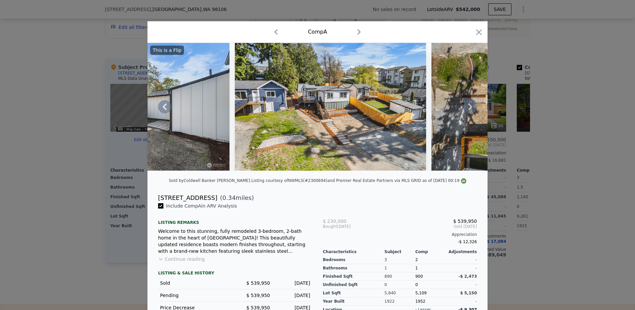
click at [470, 110] on icon at bounding box center [470, 106] width 13 height 13
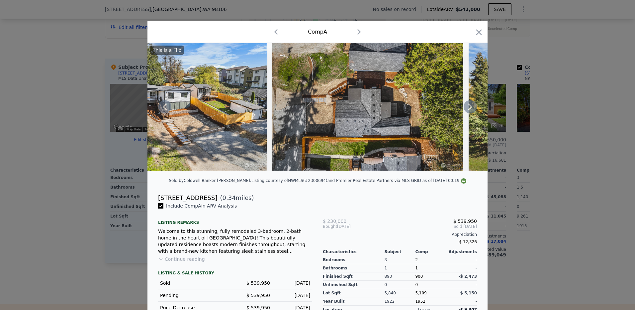
click at [470, 110] on icon at bounding box center [470, 106] width 13 height 13
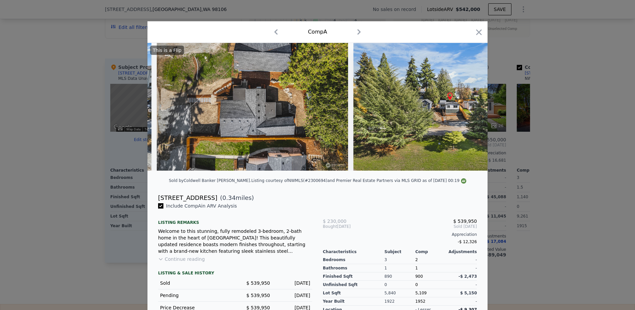
scroll to position [0, 5743]
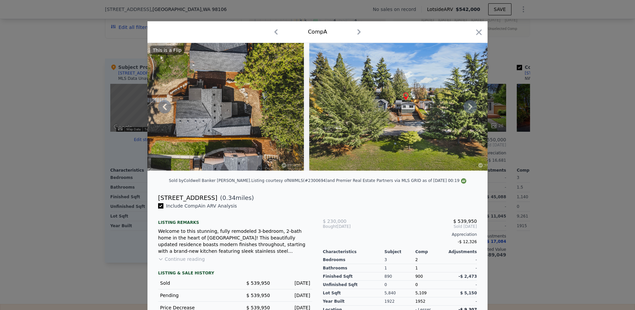
click at [470, 110] on icon at bounding box center [470, 106] width 13 height 13
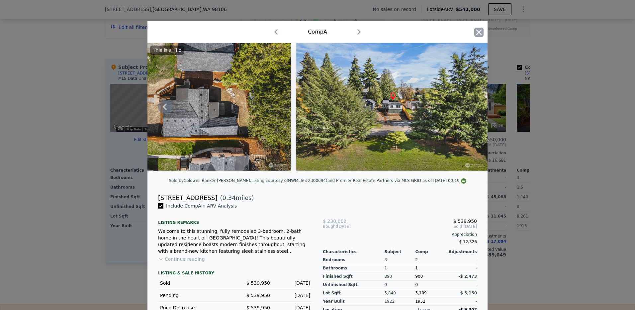
click at [478, 31] on icon "button" at bounding box center [480, 32] width 6 height 6
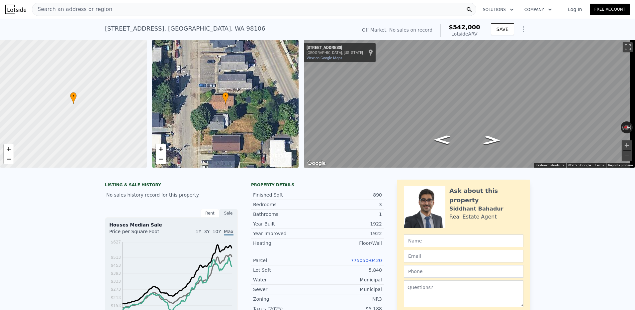
click at [71, 11] on span "Search an address or region" at bounding box center [72, 9] width 80 height 8
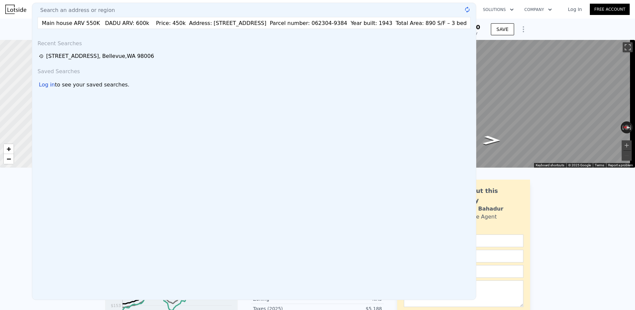
scroll to position [0, 290]
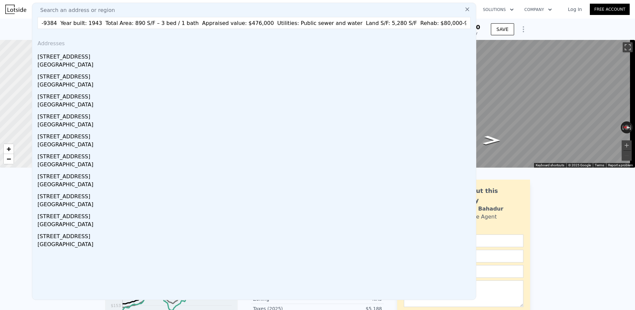
type input "Main house ARV 550K DADU ARV: 600k Price: 450k Address: 9044 9th Ave SW, Seattl…"
click at [466, 8] on icon at bounding box center [468, 9] width 4 height 4
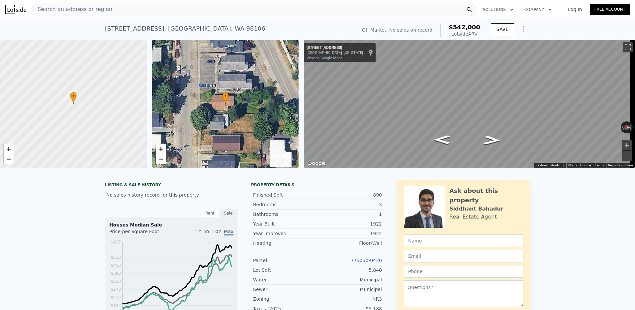
click at [67, 5] on span "Search an address or region" at bounding box center [72, 9] width 80 height 8
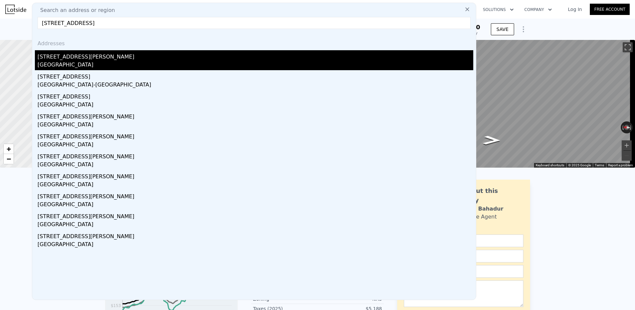
type input "18360 W Lake Desire Drive, Renton, WA 98058"
click at [81, 58] on div "18360 W Lake Desire Dr SE" at bounding box center [256, 55] width 436 height 11
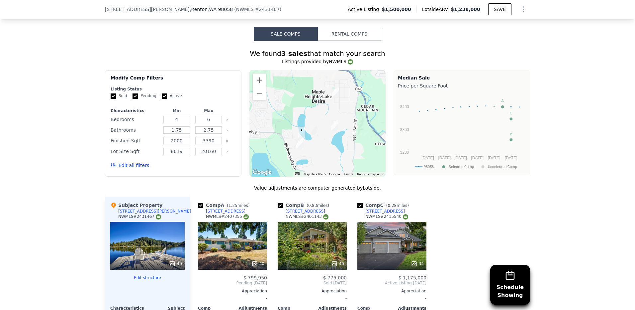
scroll to position [529, 0]
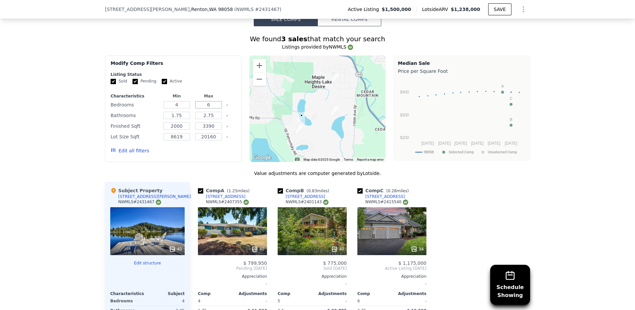
drag, startPoint x: 210, startPoint y: 109, endPoint x: 198, endPoint y: 110, distance: 12.3
click at [198, 108] on input "6" at bounding box center [208, 104] width 26 height 7
type input "4"
drag, startPoint x: 213, startPoint y: 121, endPoint x: 199, endPoint y: 121, distance: 14.0
click at [199, 119] on input "2.75" at bounding box center [208, 115] width 26 height 7
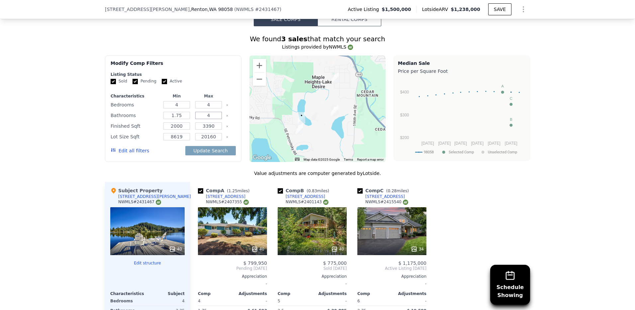
type input "4"
drag, startPoint x: 182, startPoint y: 118, endPoint x: 168, endPoint y: 118, distance: 13.6
click at [168, 118] on input "1.75" at bounding box center [177, 115] width 26 height 7
type input "4"
click at [204, 155] on button "Update Search" at bounding box center [210, 150] width 50 height 9
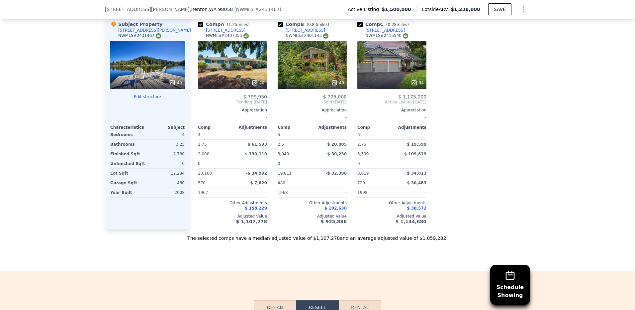
scroll to position [662, 0]
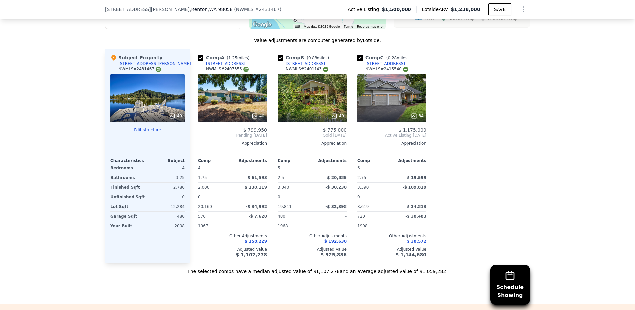
click at [404, 107] on div "34" at bounding box center [392, 98] width 69 height 48
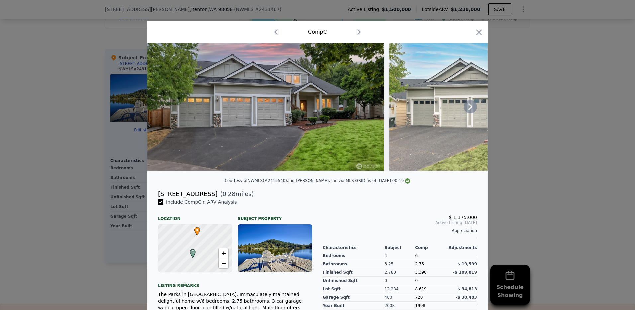
click at [469, 112] on icon at bounding box center [470, 106] width 13 height 13
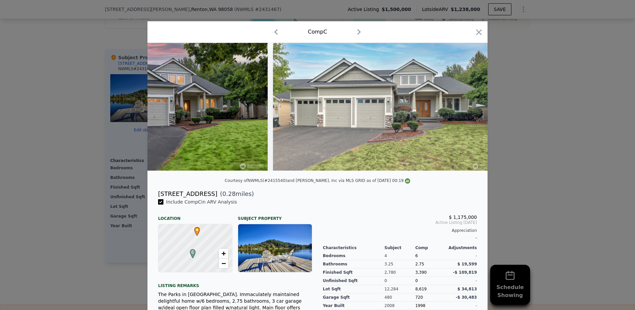
scroll to position [0, 160]
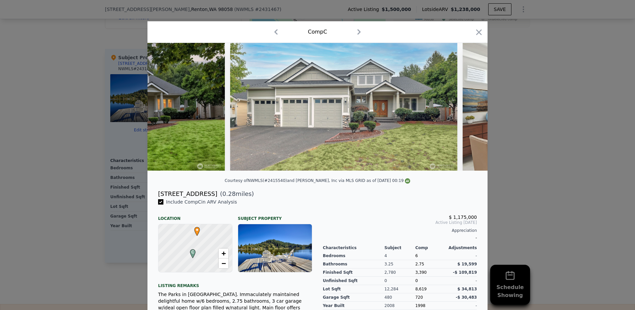
click at [469, 112] on img at bounding box center [572, 107] width 219 height 128
click at [469, 110] on icon at bounding box center [471, 106] width 4 height 7
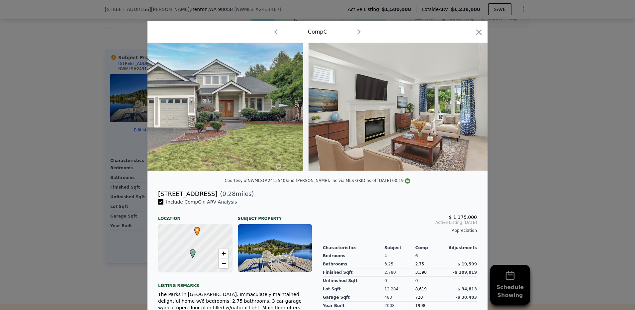
scroll to position [0, 319]
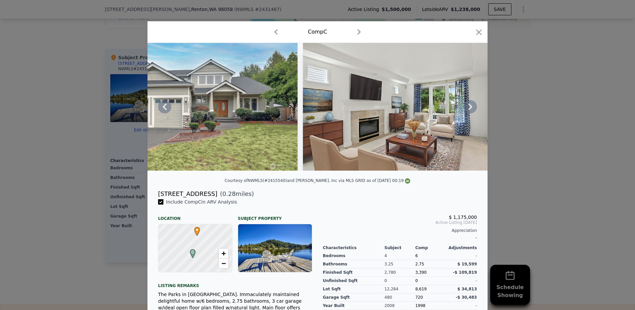
click at [469, 110] on icon at bounding box center [471, 106] width 4 height 7
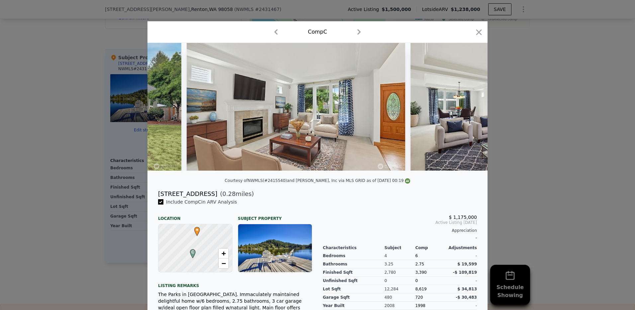
scroll to position [0, 479]
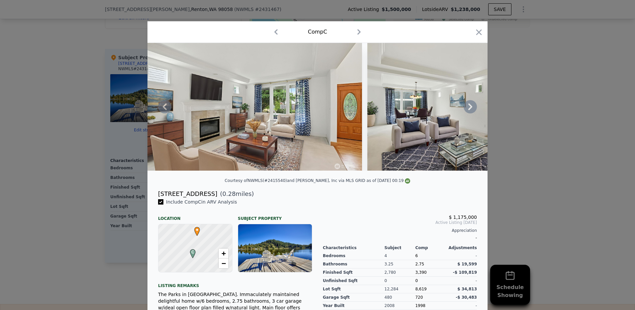
click at [470, 110] on icon at bounding box center [470, 106] width 13 height 13
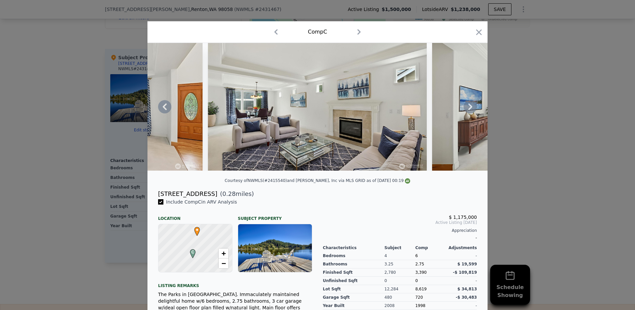
click at [470, 110] on icon at bounding box center [470, 106] width 13 height 13
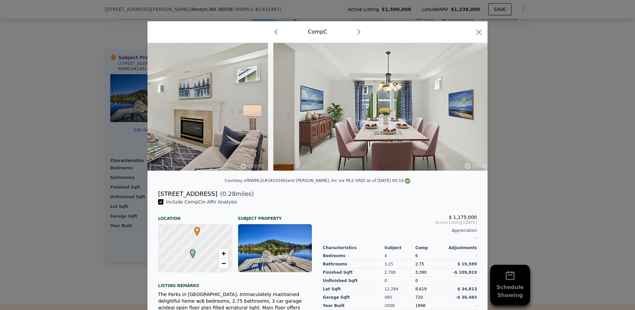
scroll to position [0, 798]
click at [470, 110] on div at bounding box center [318, 107] width 340 height 128
click at [466, 109] on icon at bounding box center [470, 106] width 13 height 13
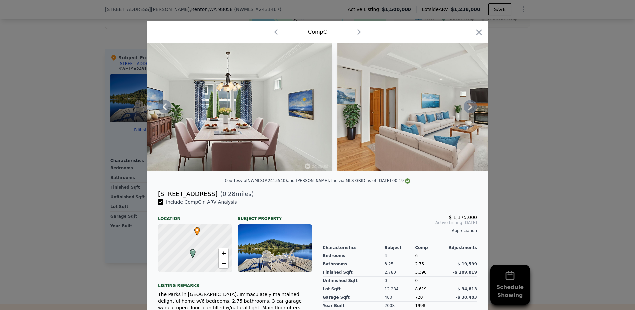
click at [466, 109] on icon at bounding box center [470, 106] width 13 height 13
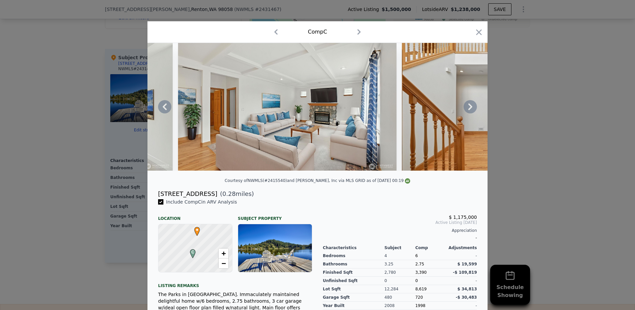
click at [466, 109] on icon at bounding box center [470, 106] width 13 height 13
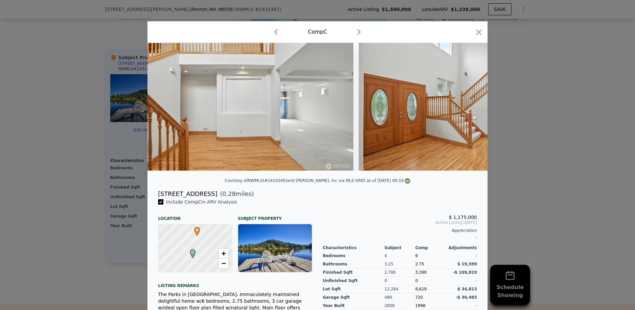
scroll to position [0, 1436]
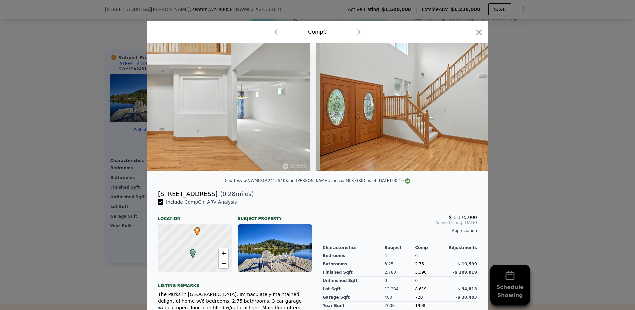
click at [466, 109] on div at bounding box center [318, 107] width 340 height 128
click at [466, 109] on icon at bounding box center [470, 106] width 13 height 13
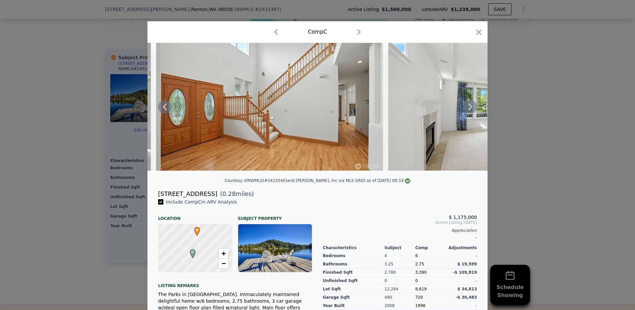
click at [466, 109] on icon at bounding box center [470, 106] width 13 height 13
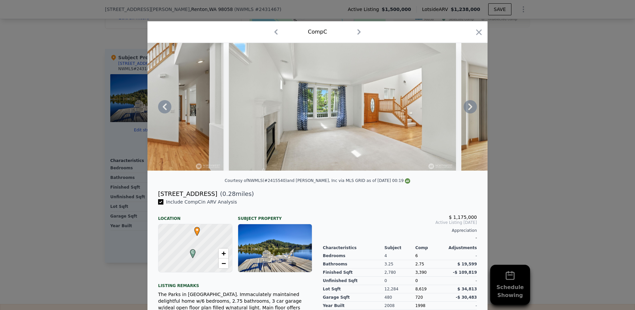
click at [466, 109] on icon at bounding box center [470, 106] width 13 height 13
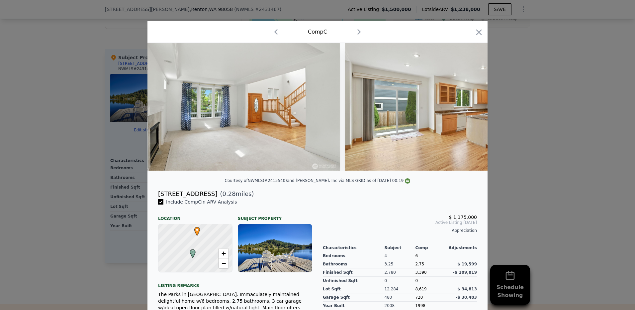
scroll to position [0, 1914]
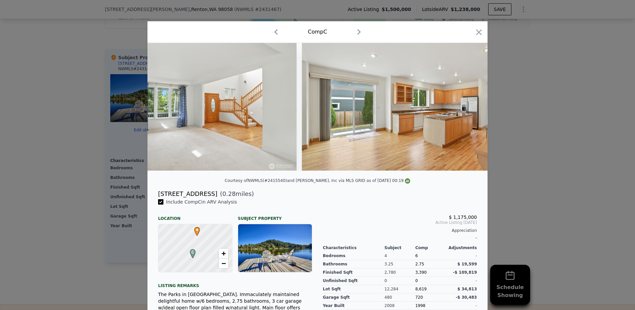
click at [466, 109] on div at bounding box center [318, 107] width 340 height 128
click at [466, 109] on icon at bounding box center [470, 106] width 13 height 13
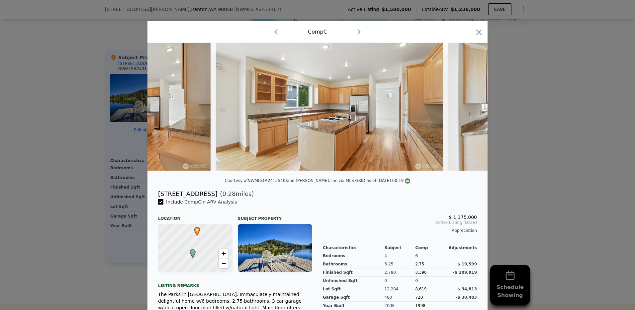
scroll to position [0, 2234]
click at [466, 109] on div at bounding box center [318, 107] width 340 height 128
click at [466, 109] on icon at bounding box center [470, 106] width 13 height 13
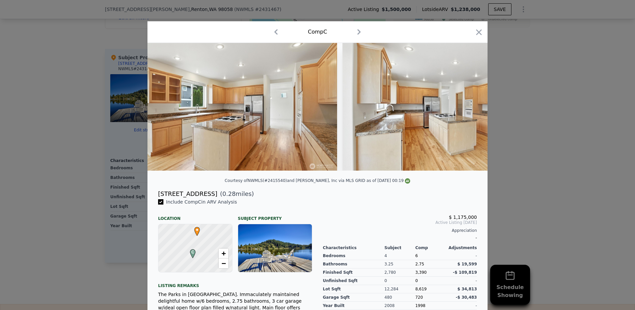
scroll to position [0, 2393]
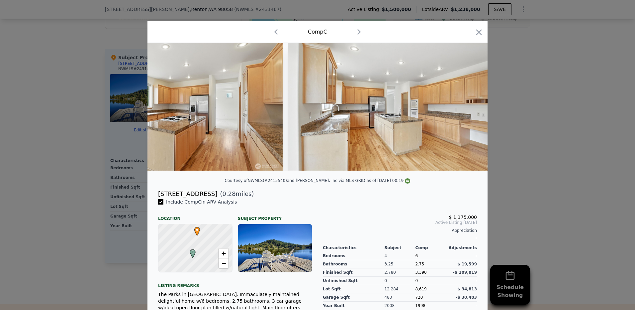
click at [466, 109] on div at bounding box center [318, 107] width 340 height 128
click at [466, 109] on icon at bounding box center [470, 106] width 13 height 13
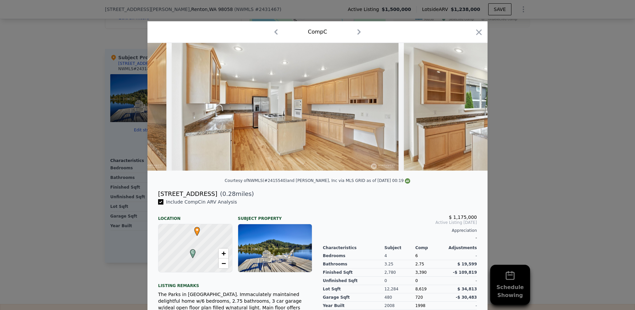
scroll to position [0, 2553]
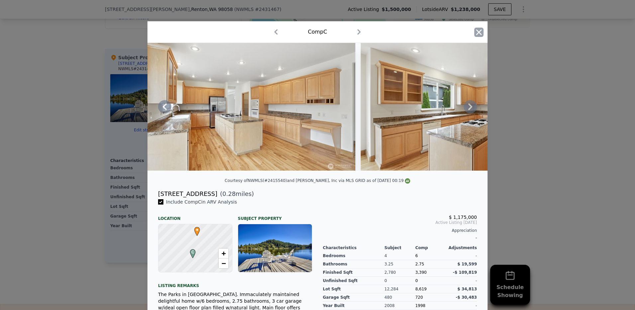
click at [477, 32] on icon "button" at bounding box center [480, 32] width 6 height 6
